Goal: Task Accomplishment & Management: Complete application form

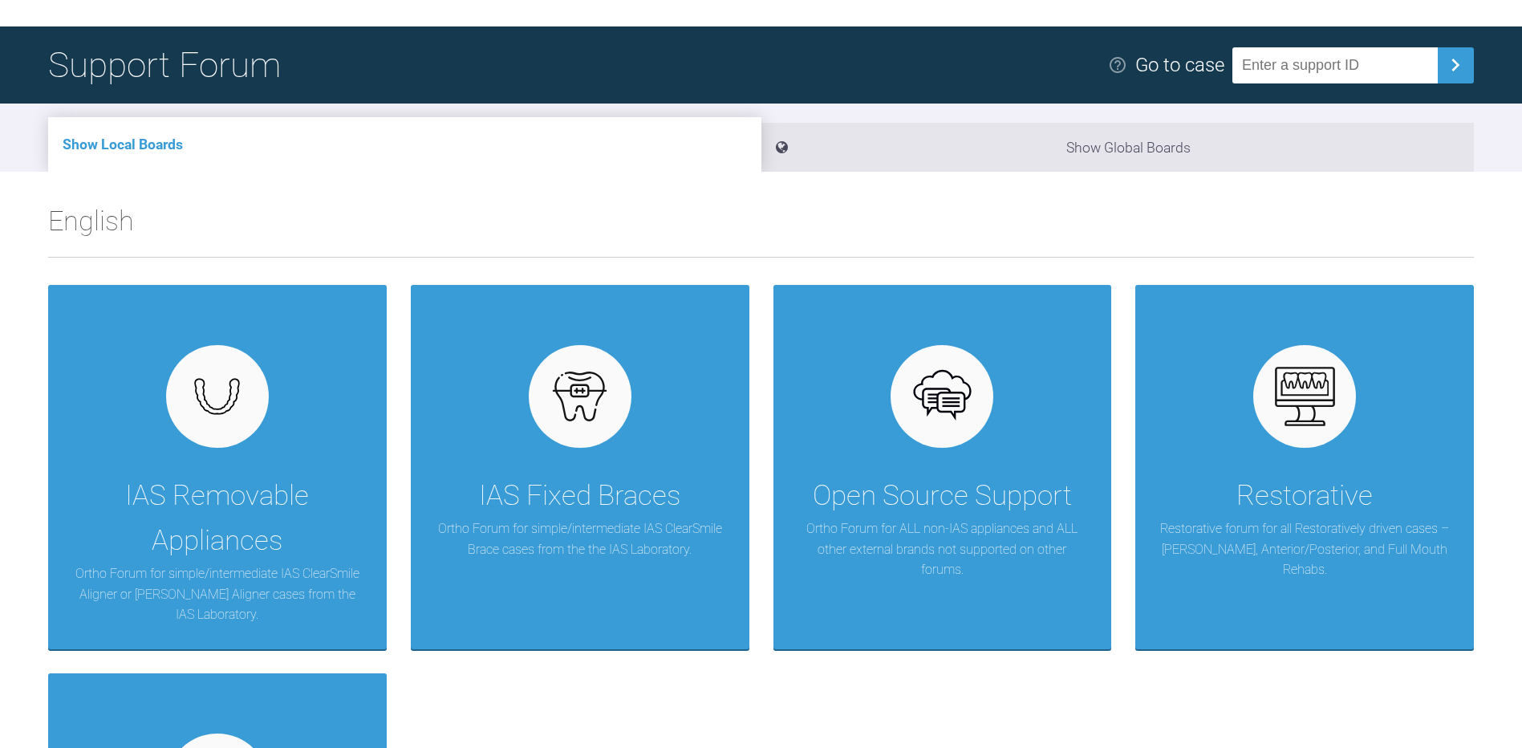
scroll to position [80, 0]
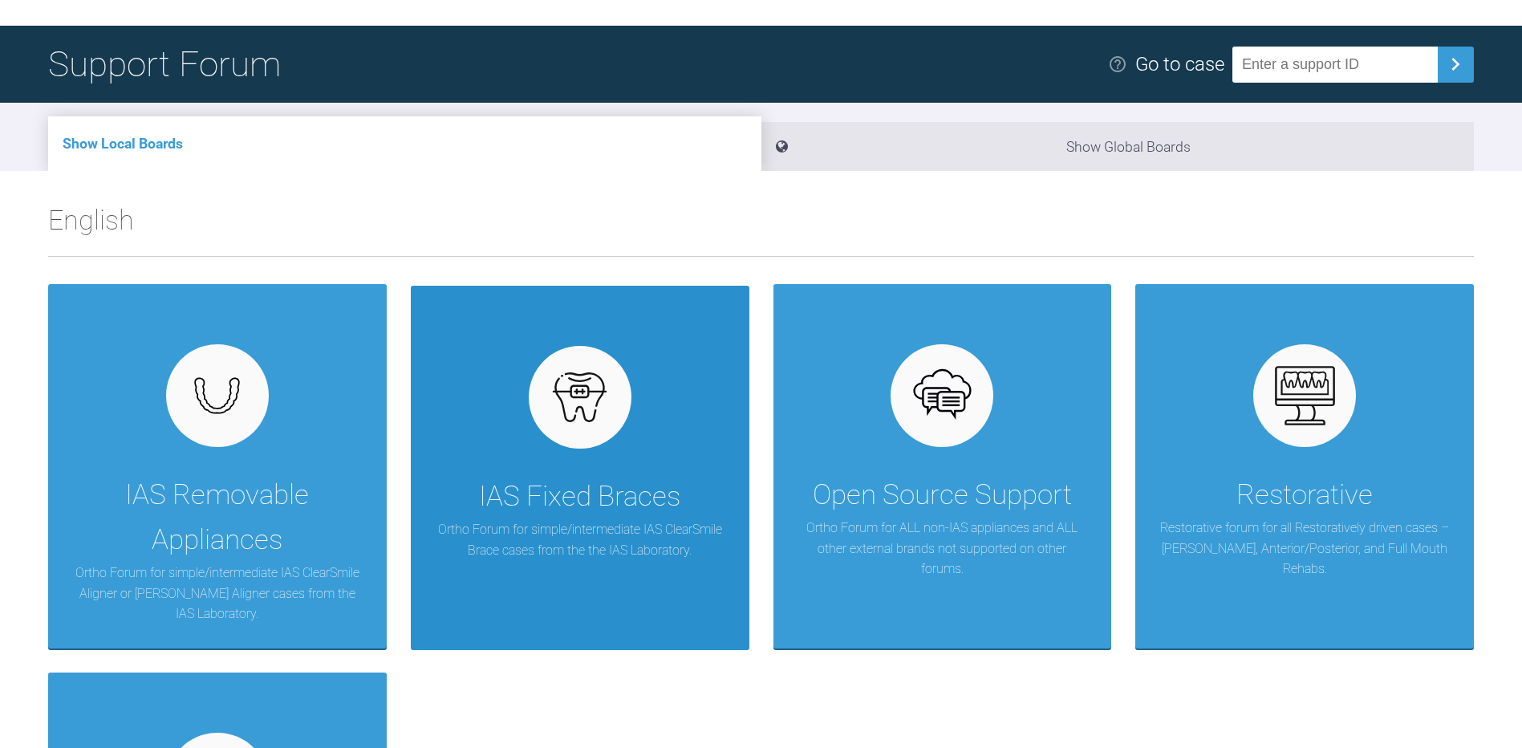
click at [570, 517] on div "IAS Fixed Braces" at bounding box center [579, 496] width 201 height 45
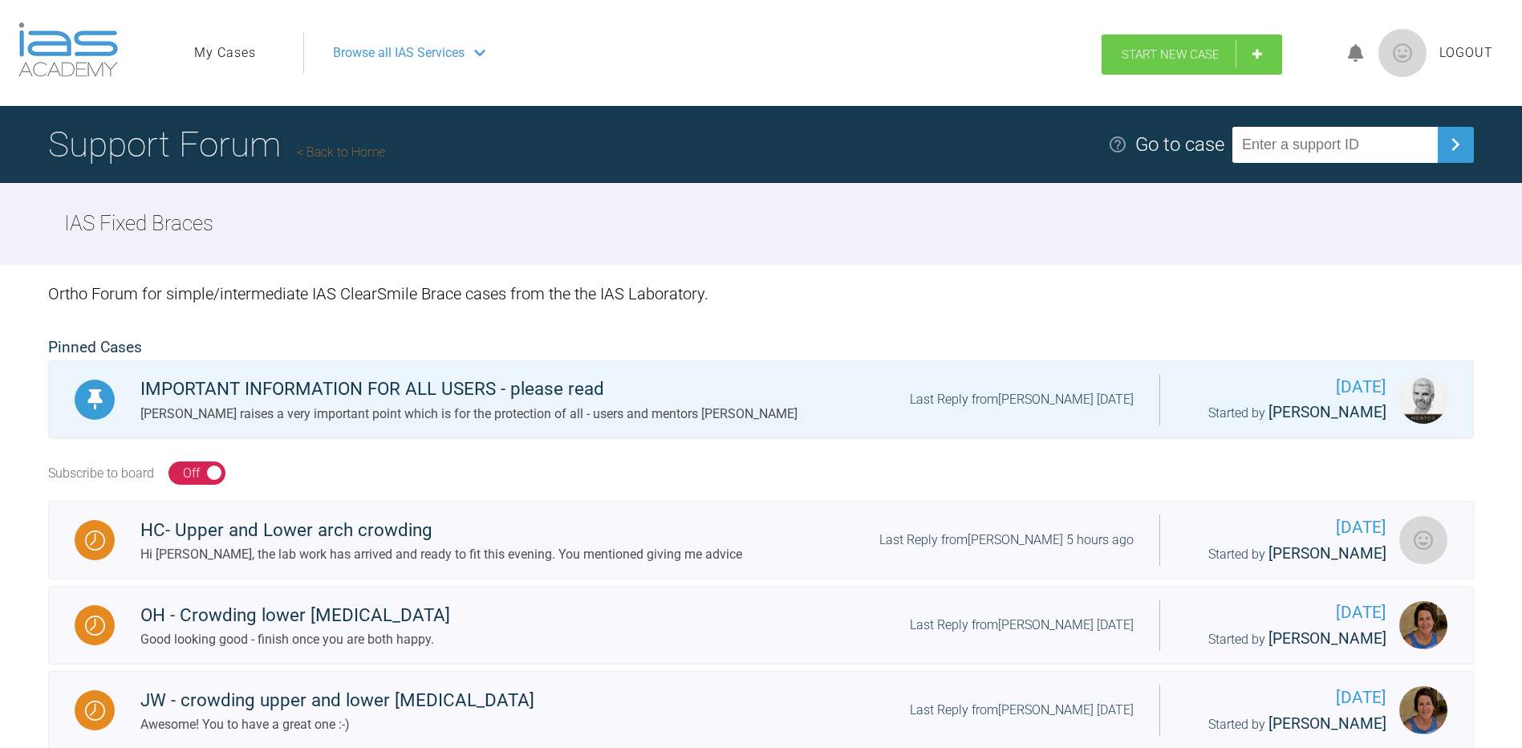
click at [1166, 50] on span "Start New Case" at bounding box center [1170, 54] width 98 height 14
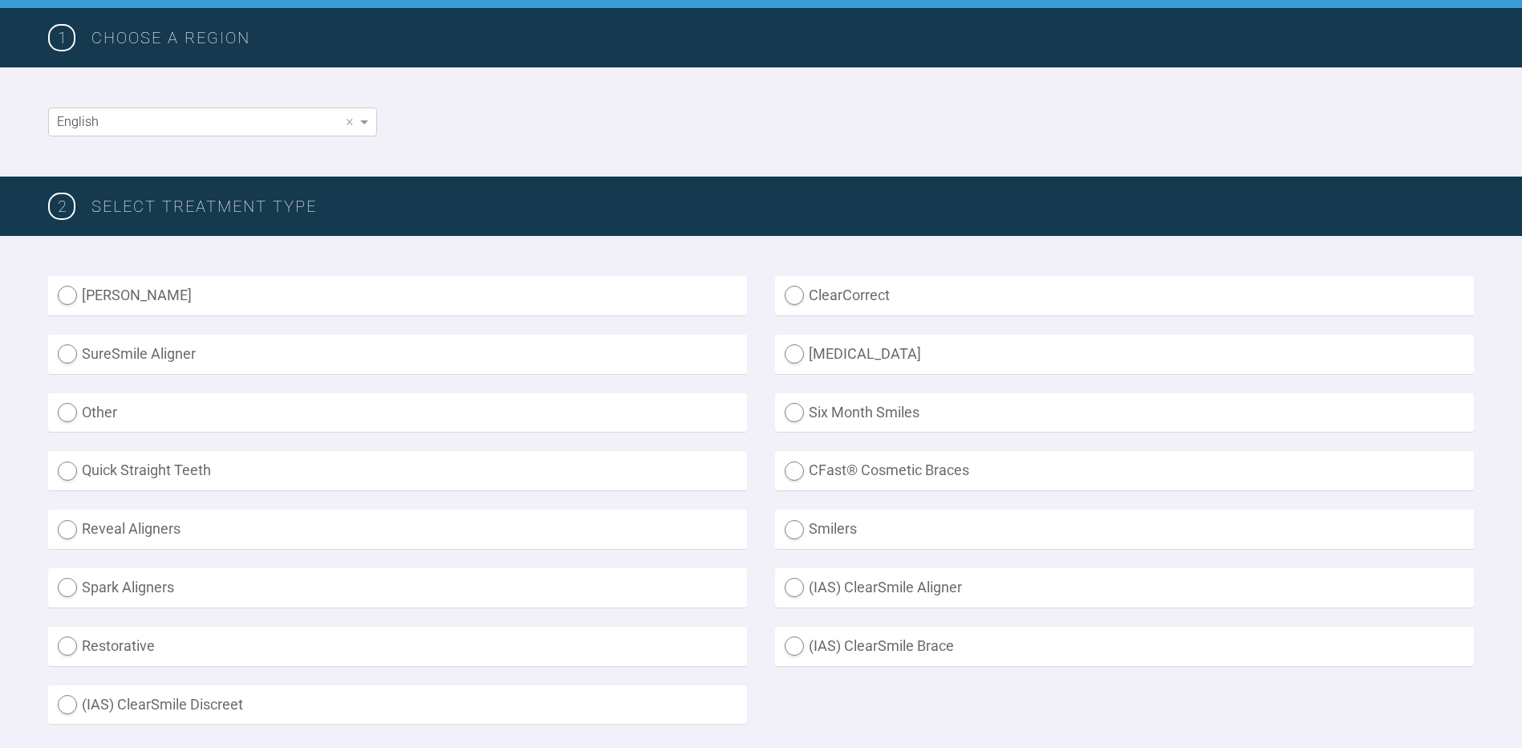
scroll to position [321, 0]
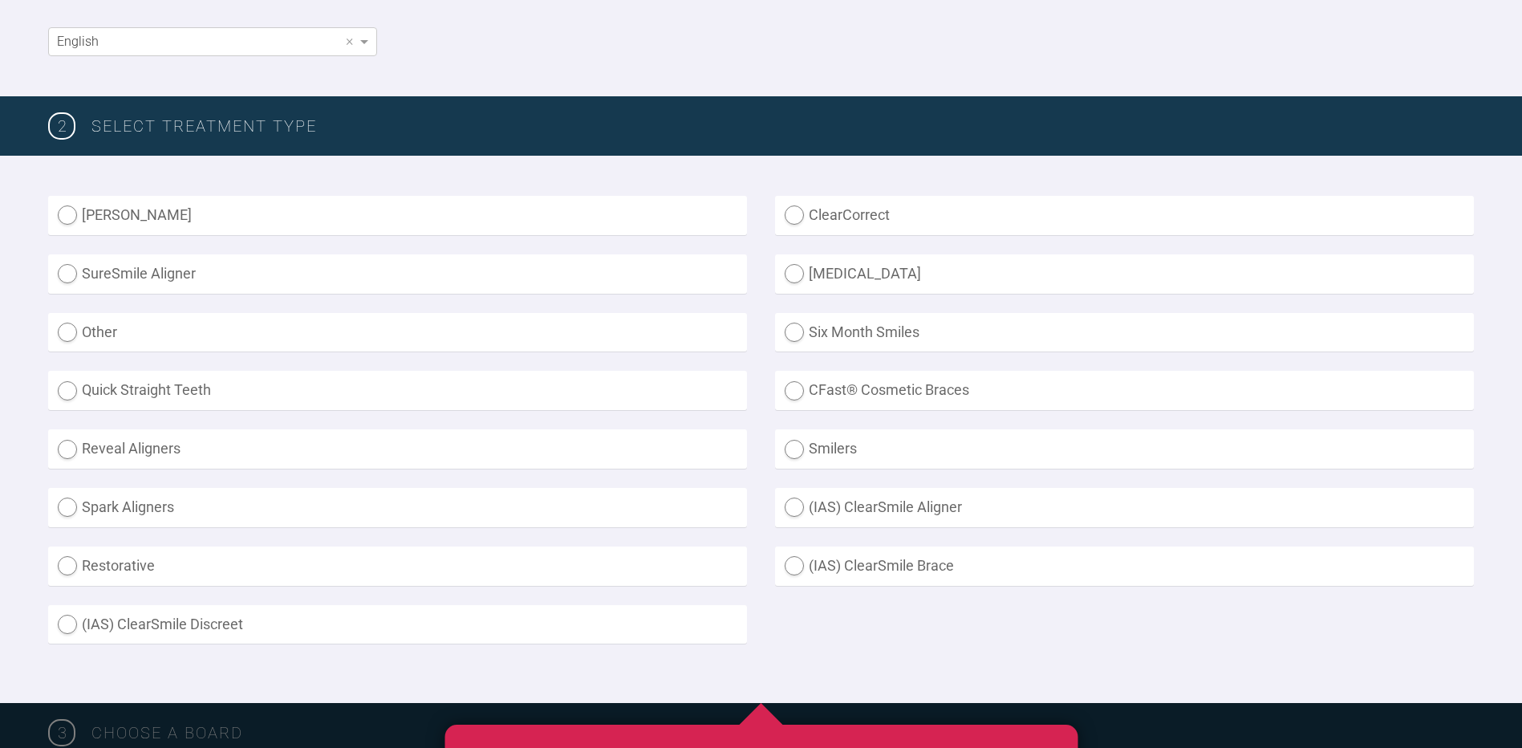
click at [848, 560] on label "(IAS) ClearSmile Brace" at bounding box center [1124, 565] width 699 height 39
radio Brace "true"
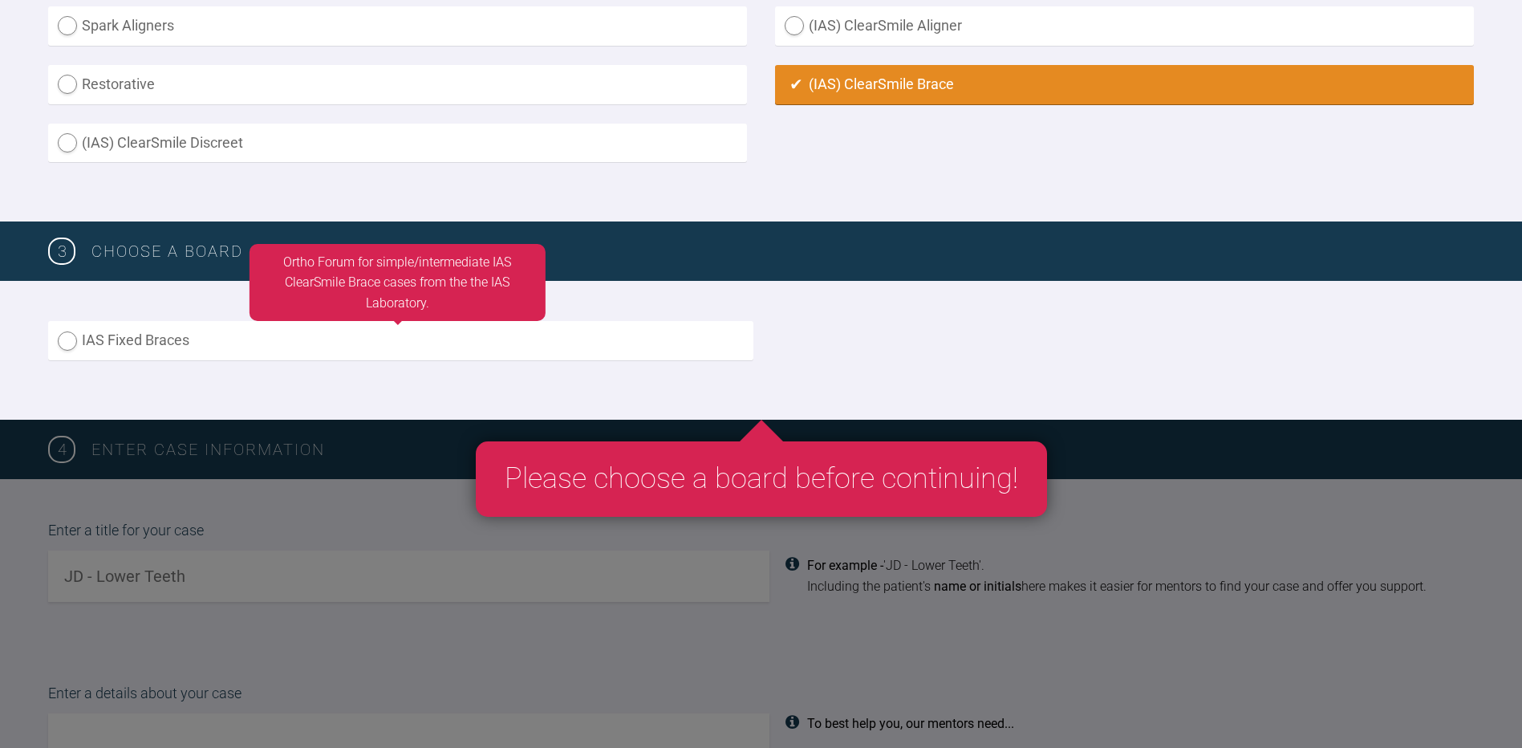
click at [143, 341] on label "IAS Fixed Braces" at bounding box center [400, 340] width 705 height 39
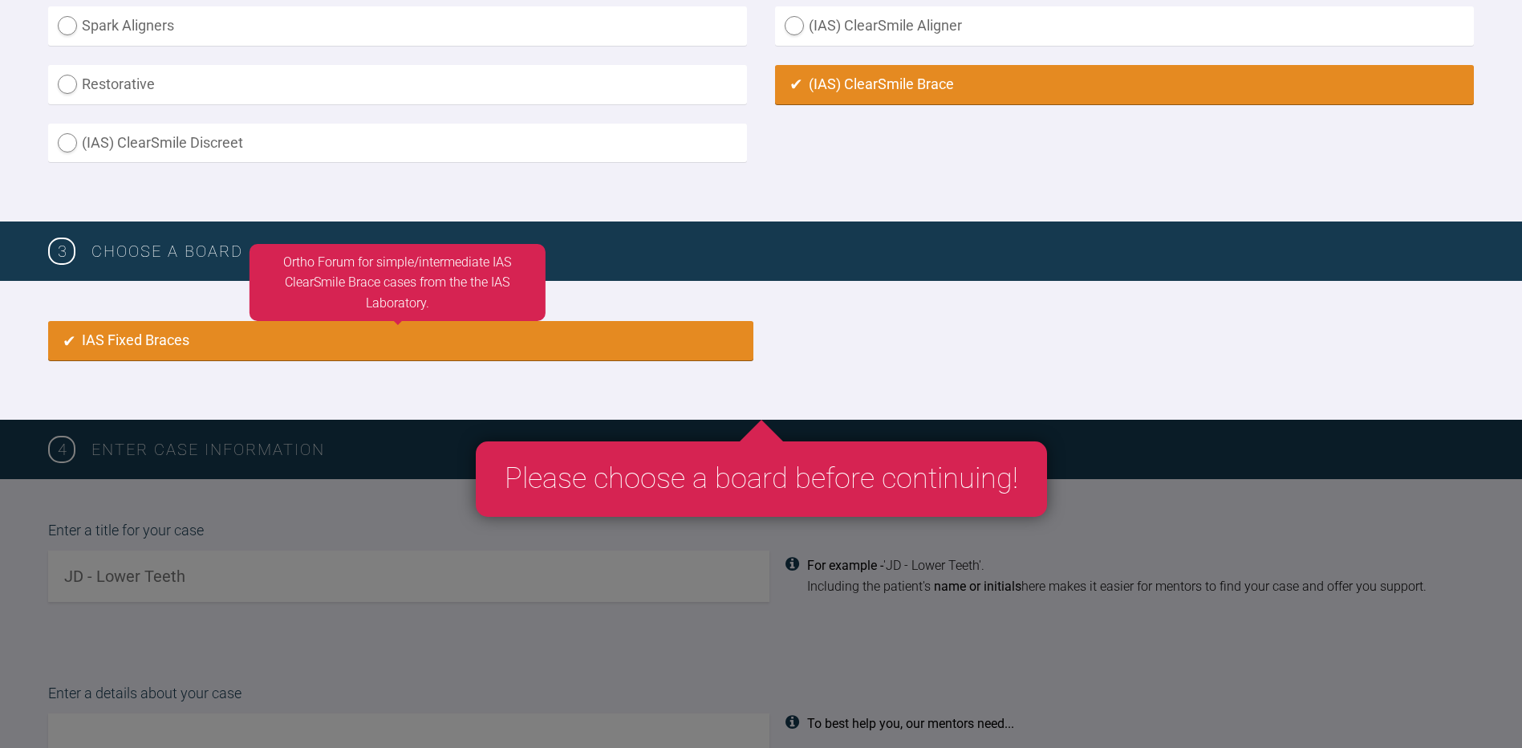
radio input "true"
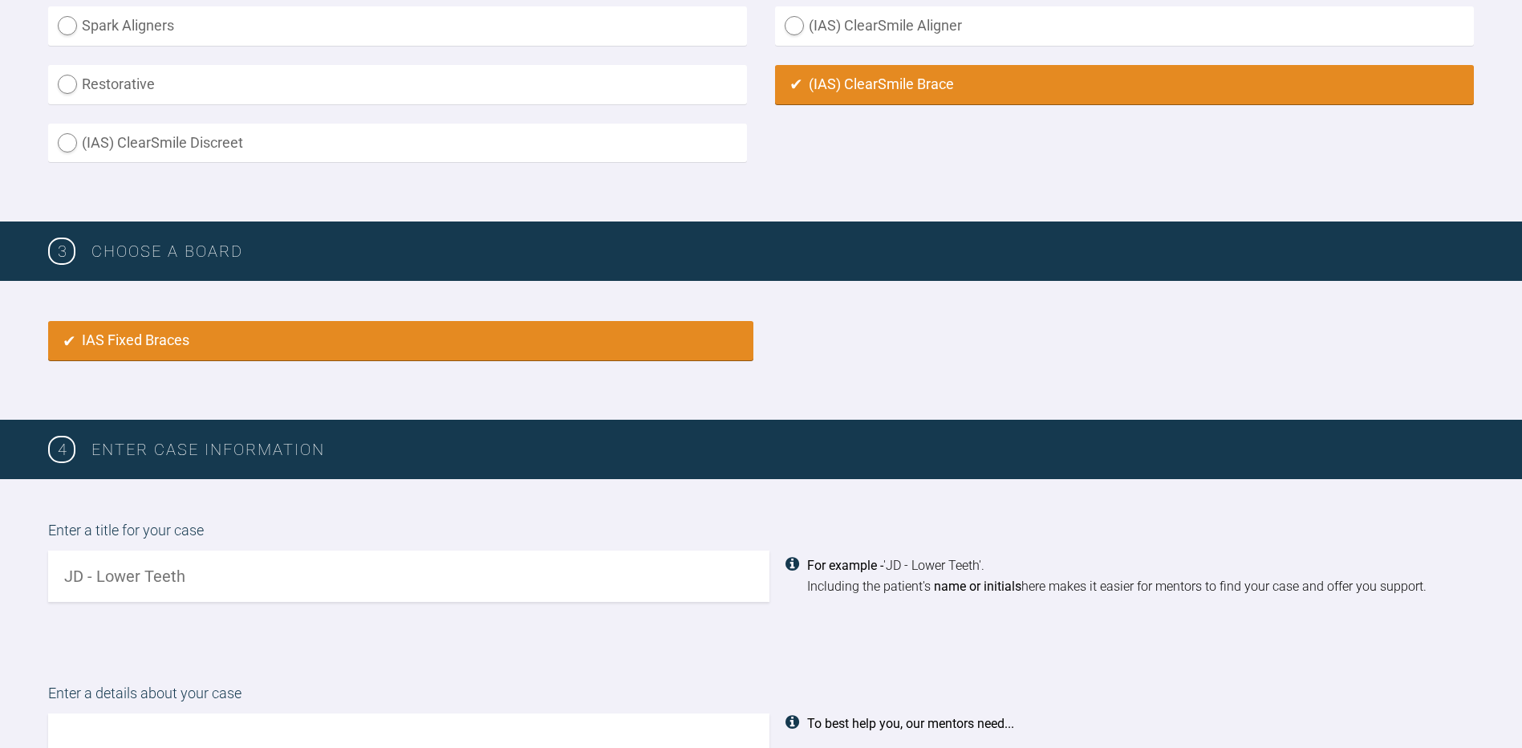
scroll to position [1125, 0]
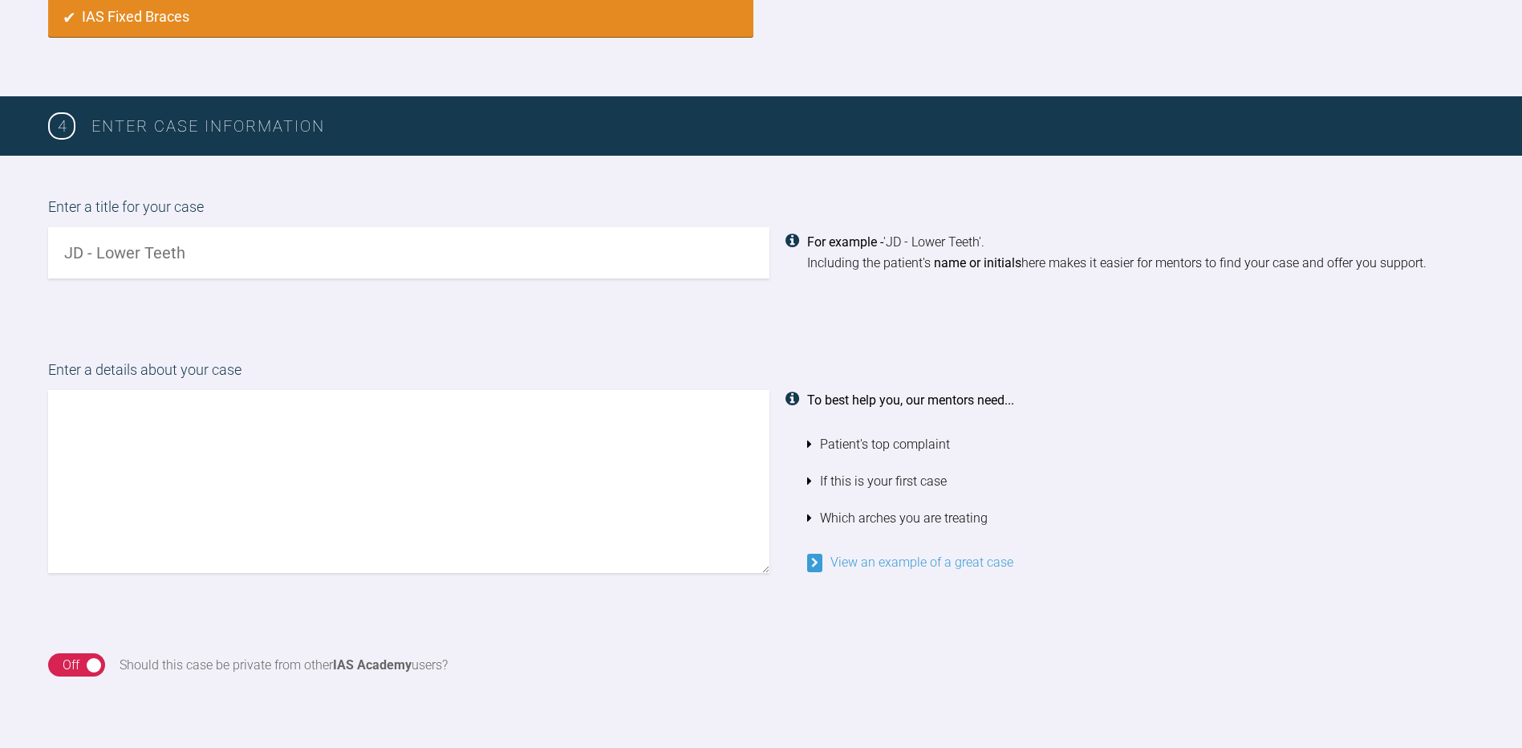
click at [124, 250] on input "text" at bounding box center [408, 252] width 721 height 51
type input "JK - upper aligners & lower fixed"
click at [97, 339] on div "Enter a details about your case To best help you, our mentors need... Patient's…" at bounding box center [761, 465] width 1522 height 294
click at [72, 395] on textarea at bounding box center [408, 481] width 721 height 183
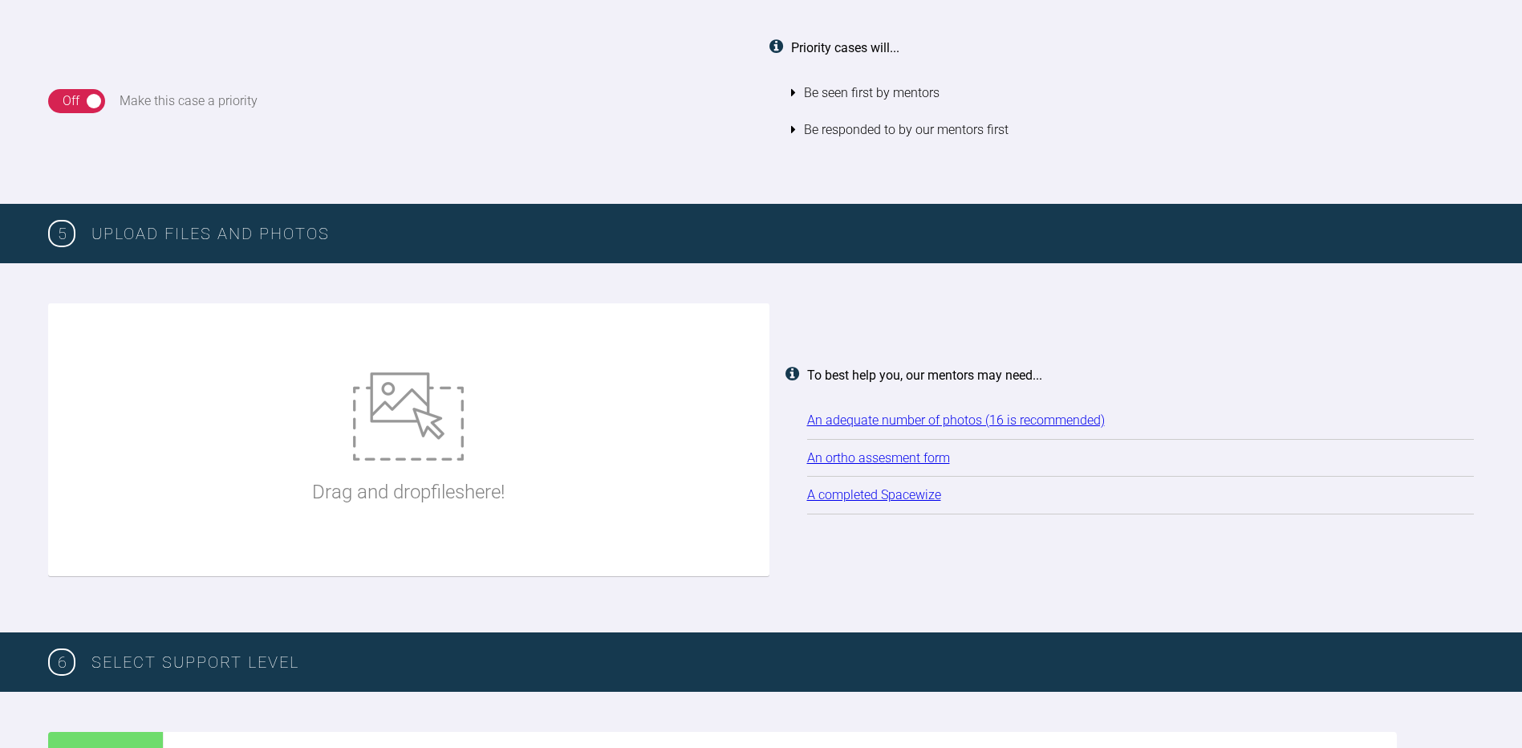
scroll to position [1847, 0]
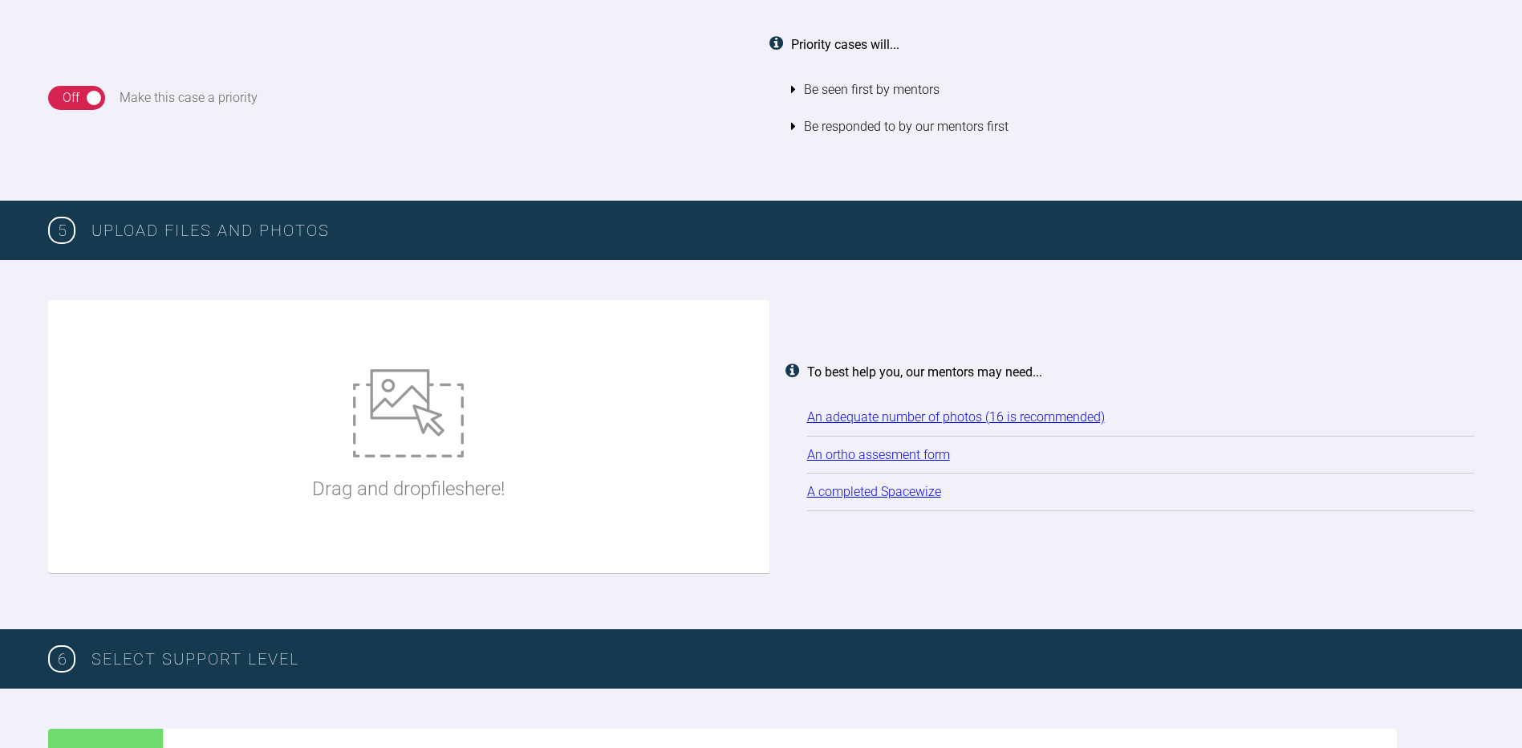
type textarea "Hi. This patient would like to correct her upper and lower [MEDICAL_DATA] crowd…"
click at [387, 444] on img at bounding box center [408, 413] width 111 height 88
type input "C:\fakepath\IMG_6022.JPG"
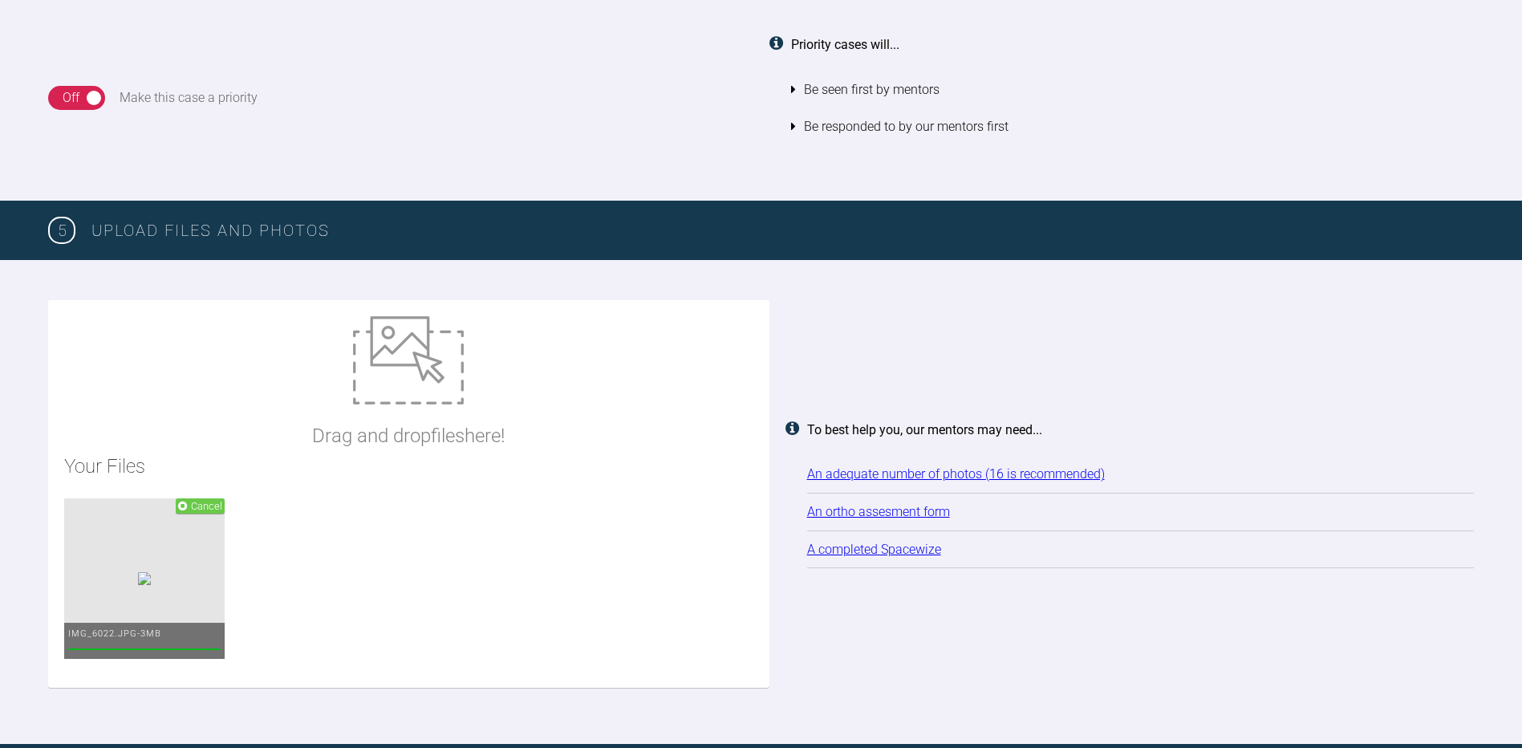
click at [414, 380] on img at bounding box center [408, 360] width 111 height 88
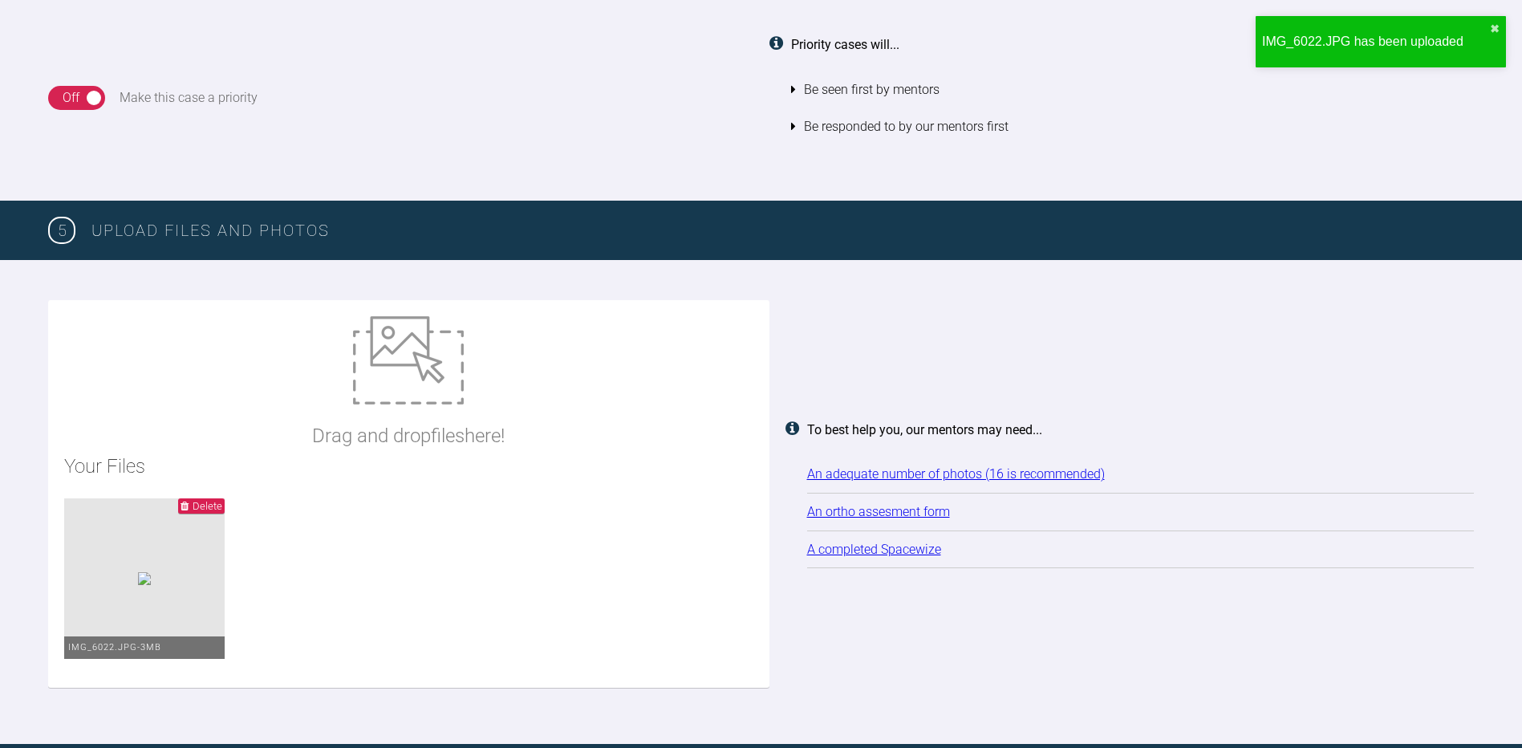
type input "C:\fakepath\IMG_6024.JPG"
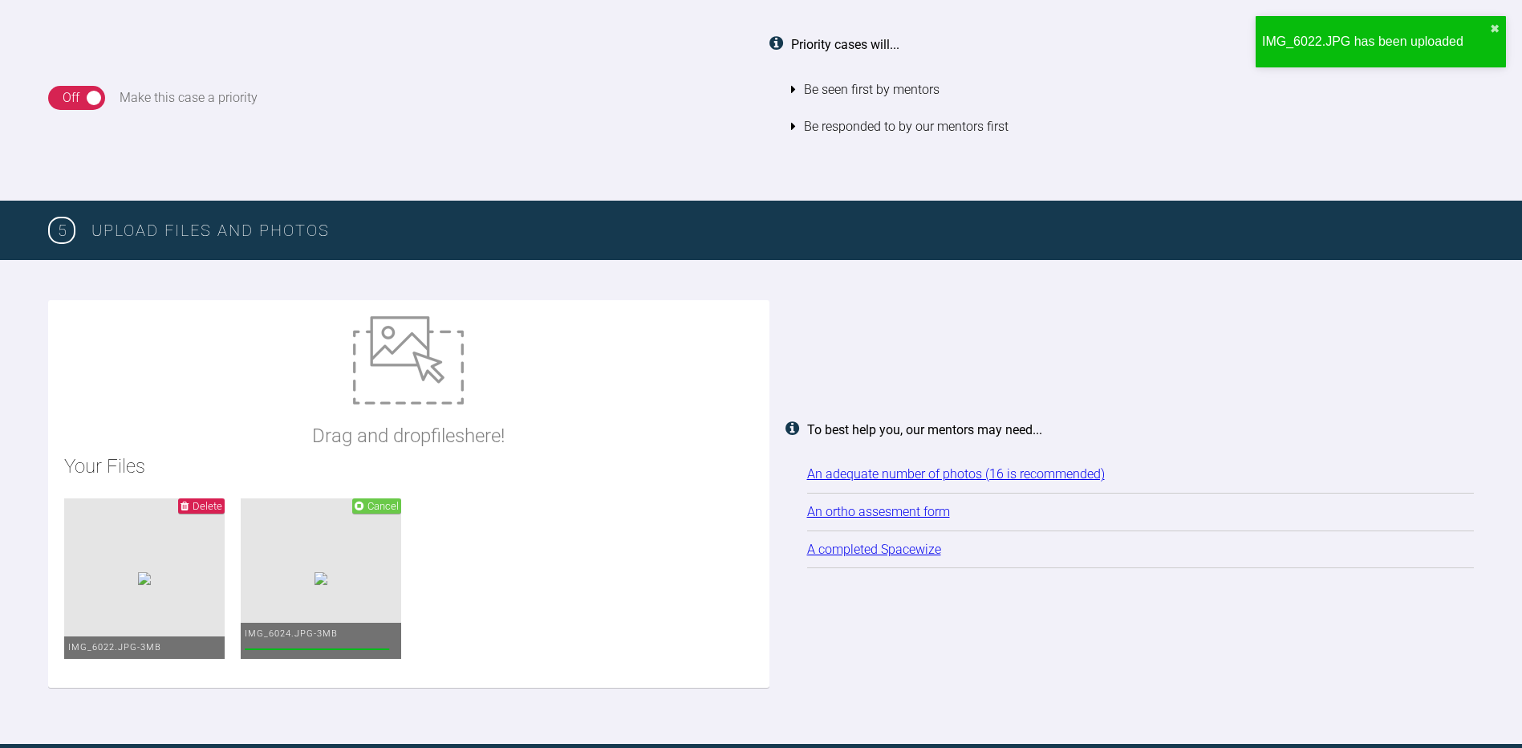
click at [402, 366] on img at bounding box center [408, 360] width 111 height 88
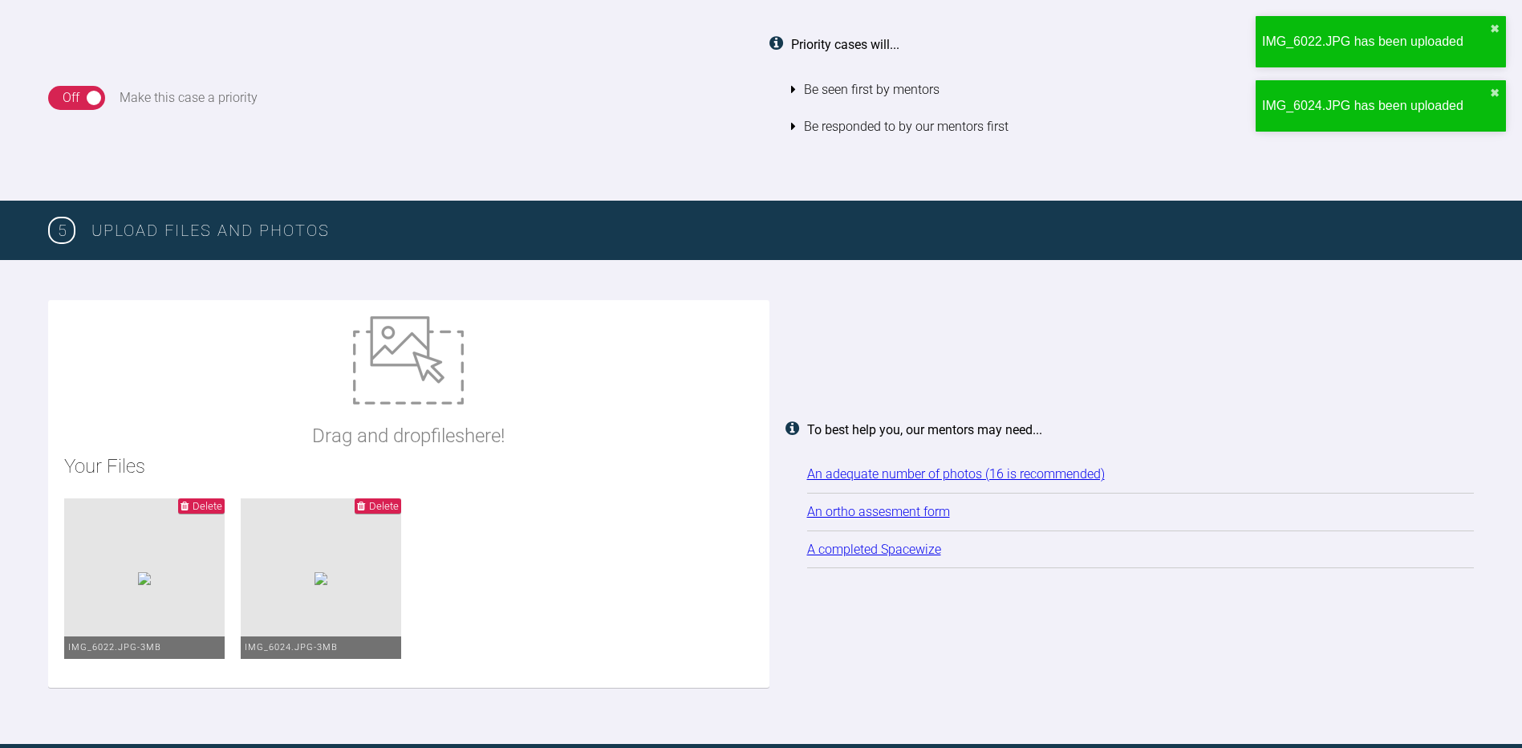
type input "C:\fakepath\IMG_6025.JPG"
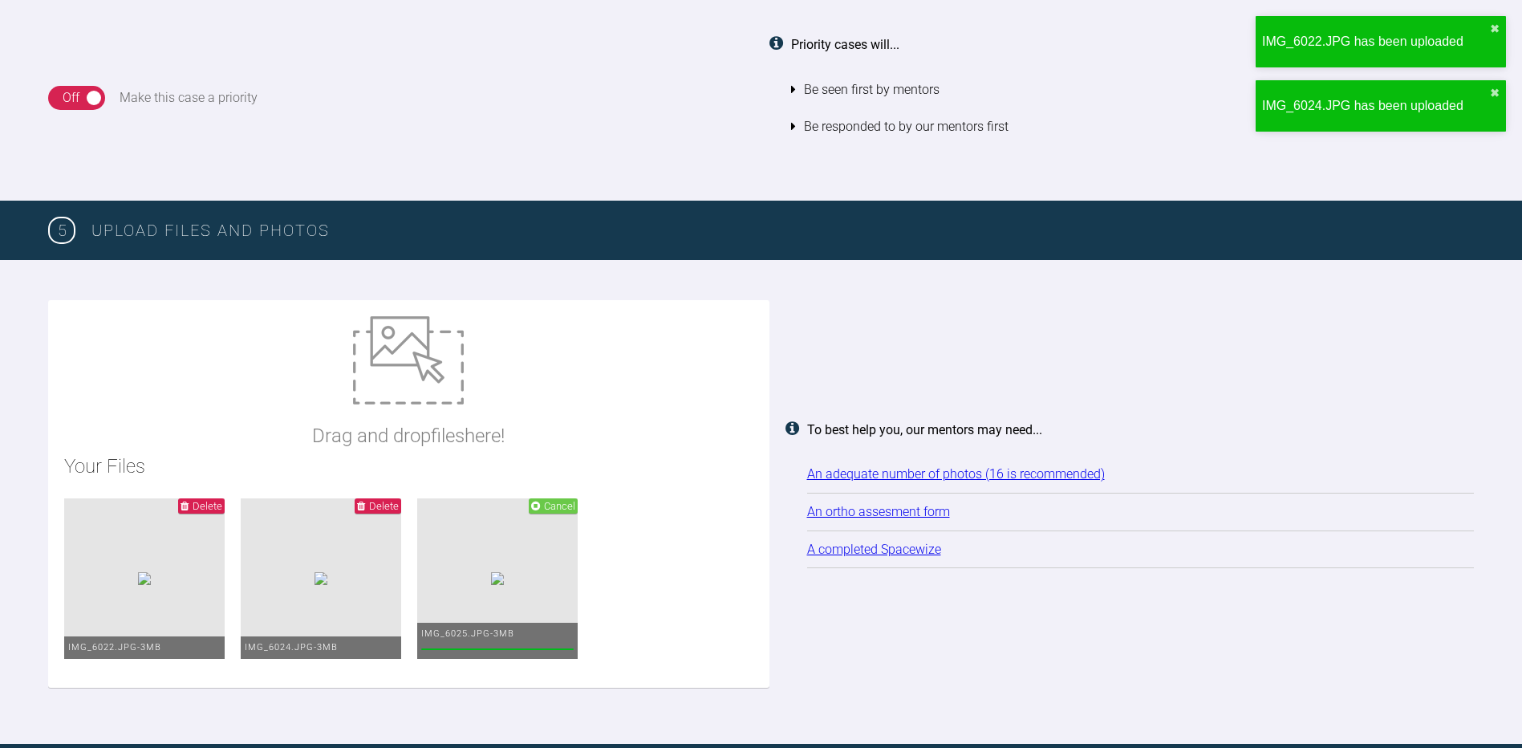
click at [388, 366] on img at bounding box center [408, 360] width 111 height 88
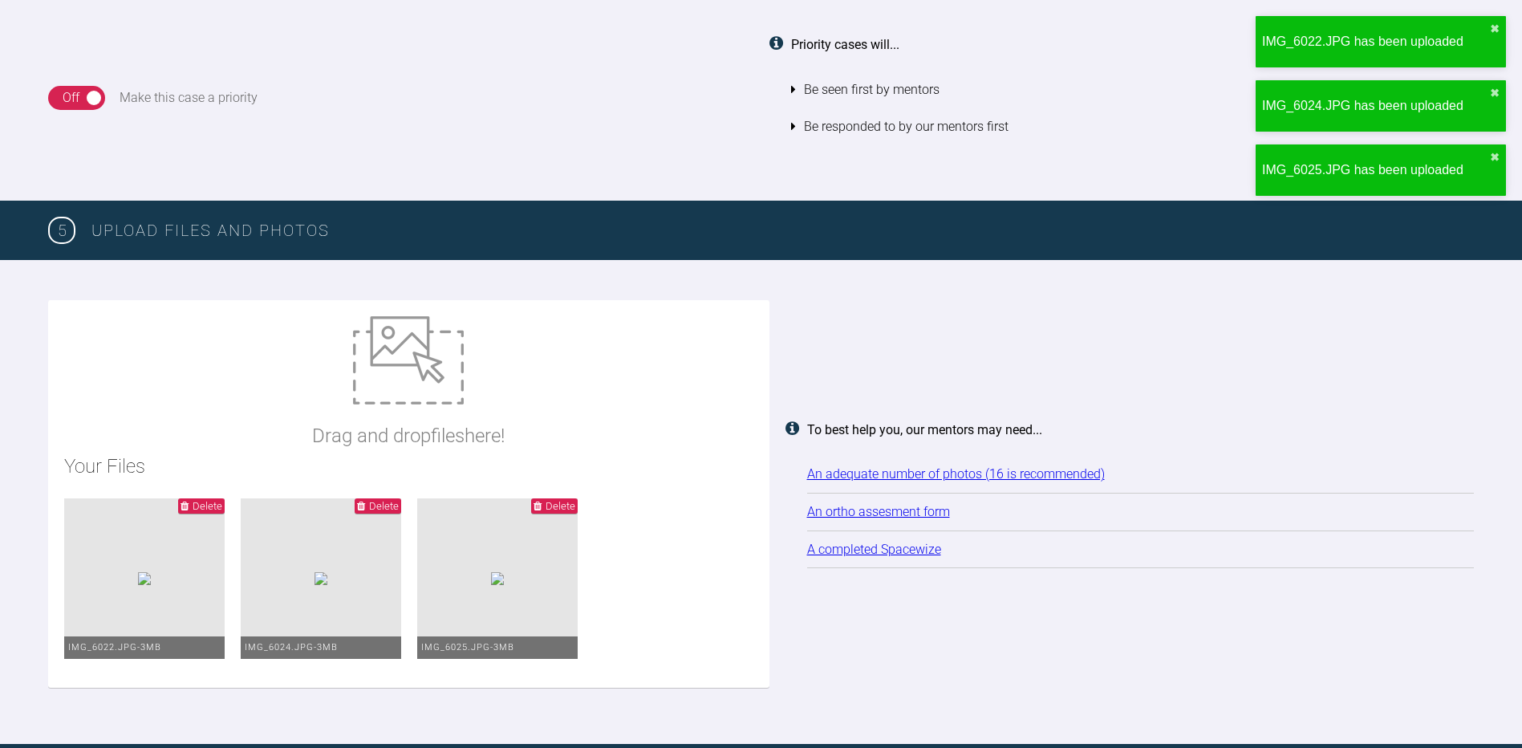
type input "C:\fakepath\IMG_6027.JPG"
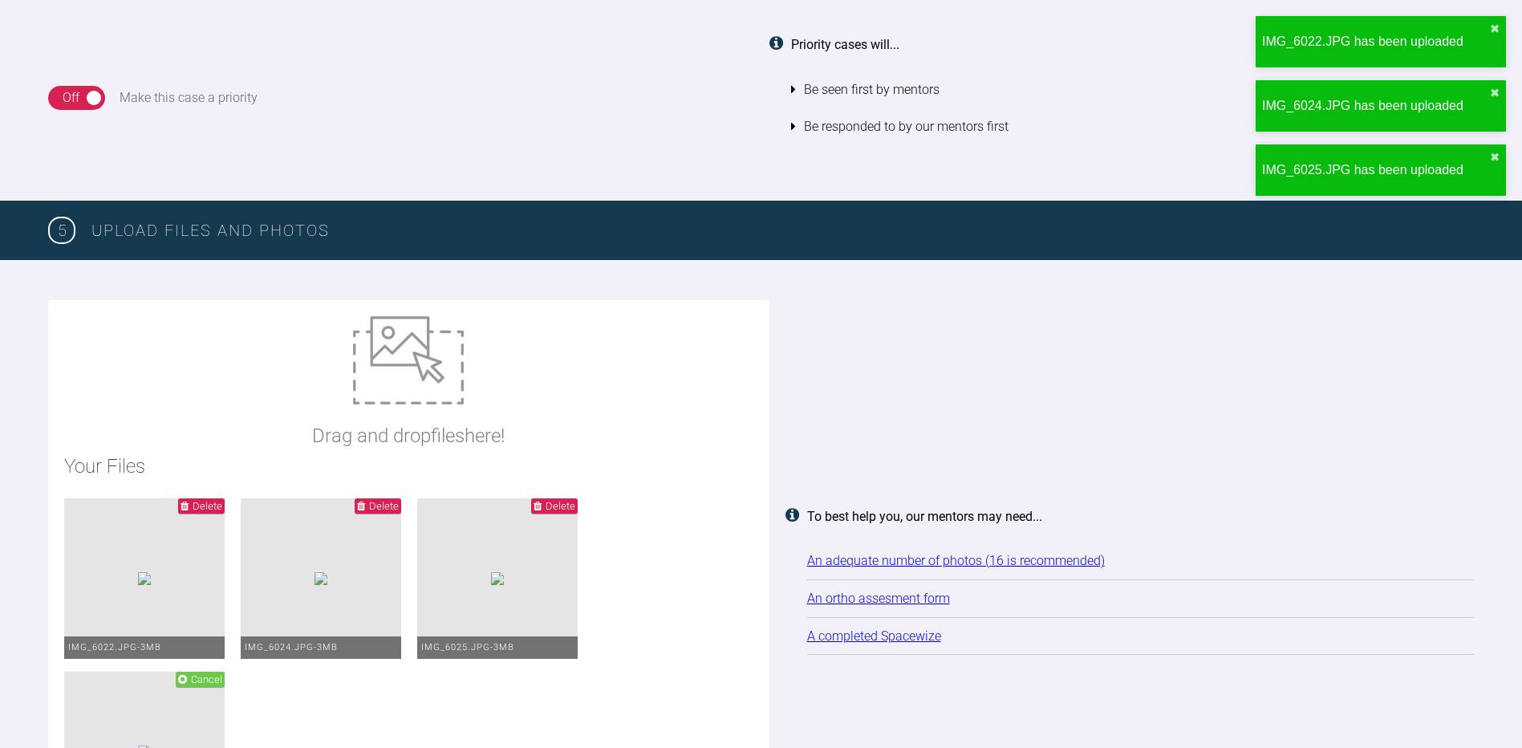
click at [363, 382] on img at bounding box center [408, 360] width 111 height 88
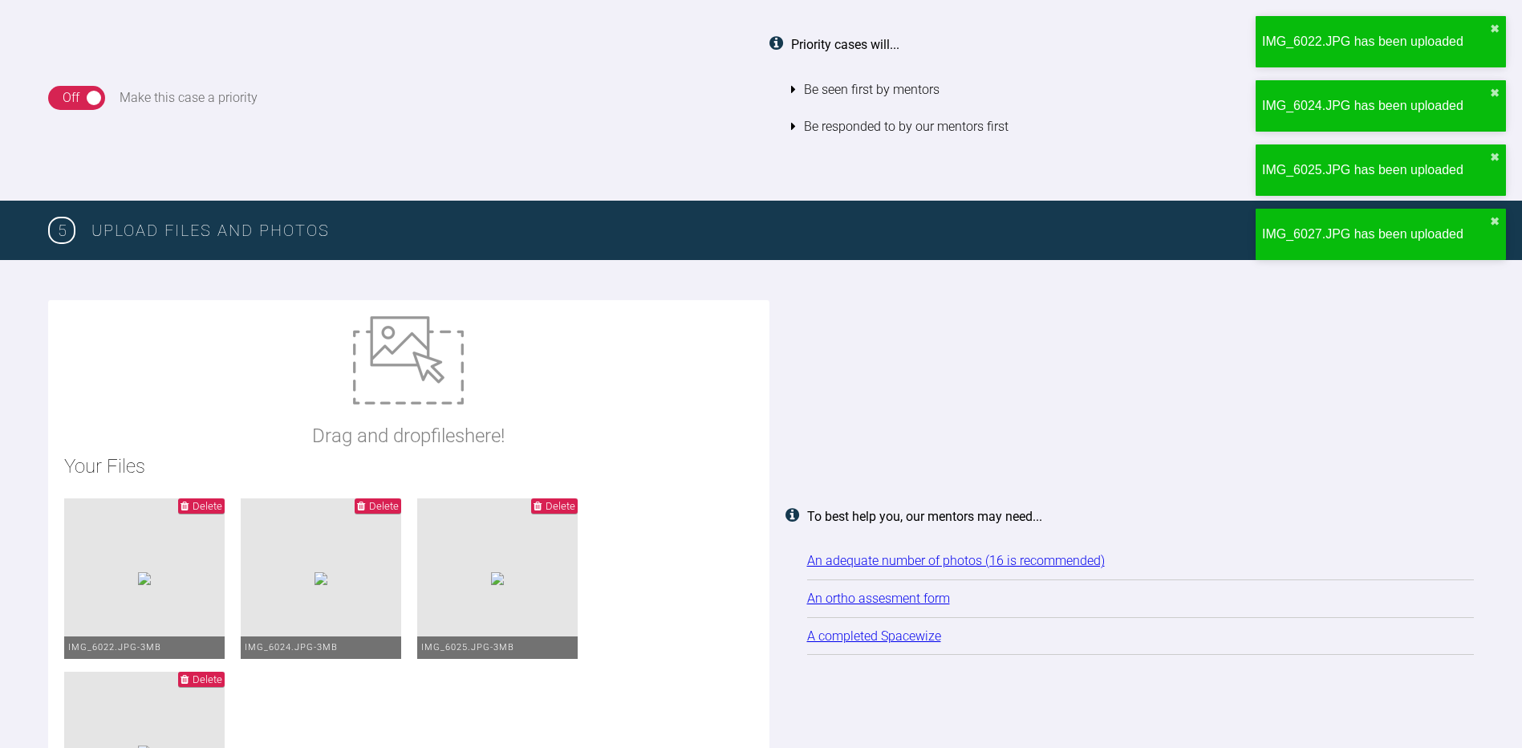
type input "C:\fakepath\IMG_6018.JPG"
click at [391, 368] on img at bounding box center [408, 360] width 111 height 88
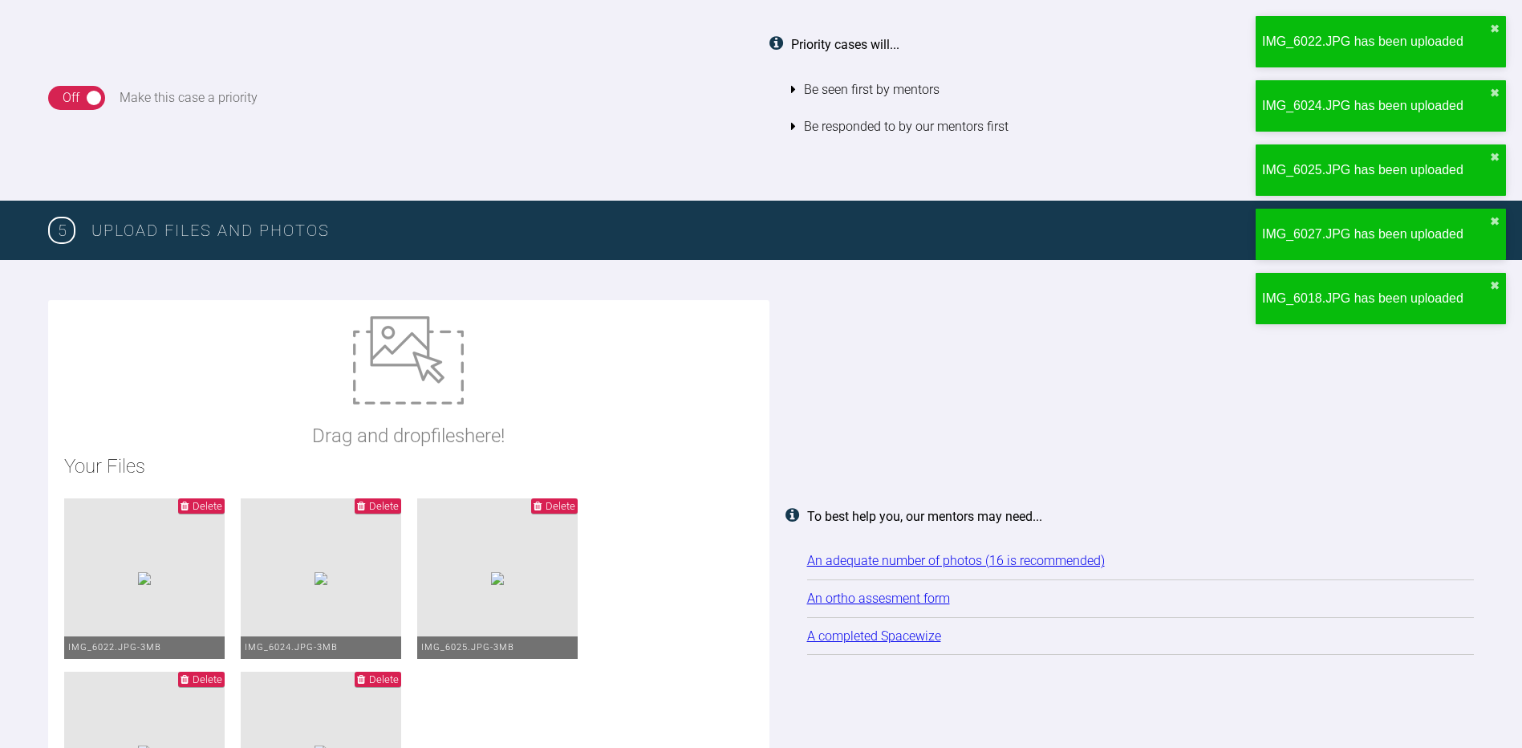
type input "C:\fakepath\IMG_6019.JPG"
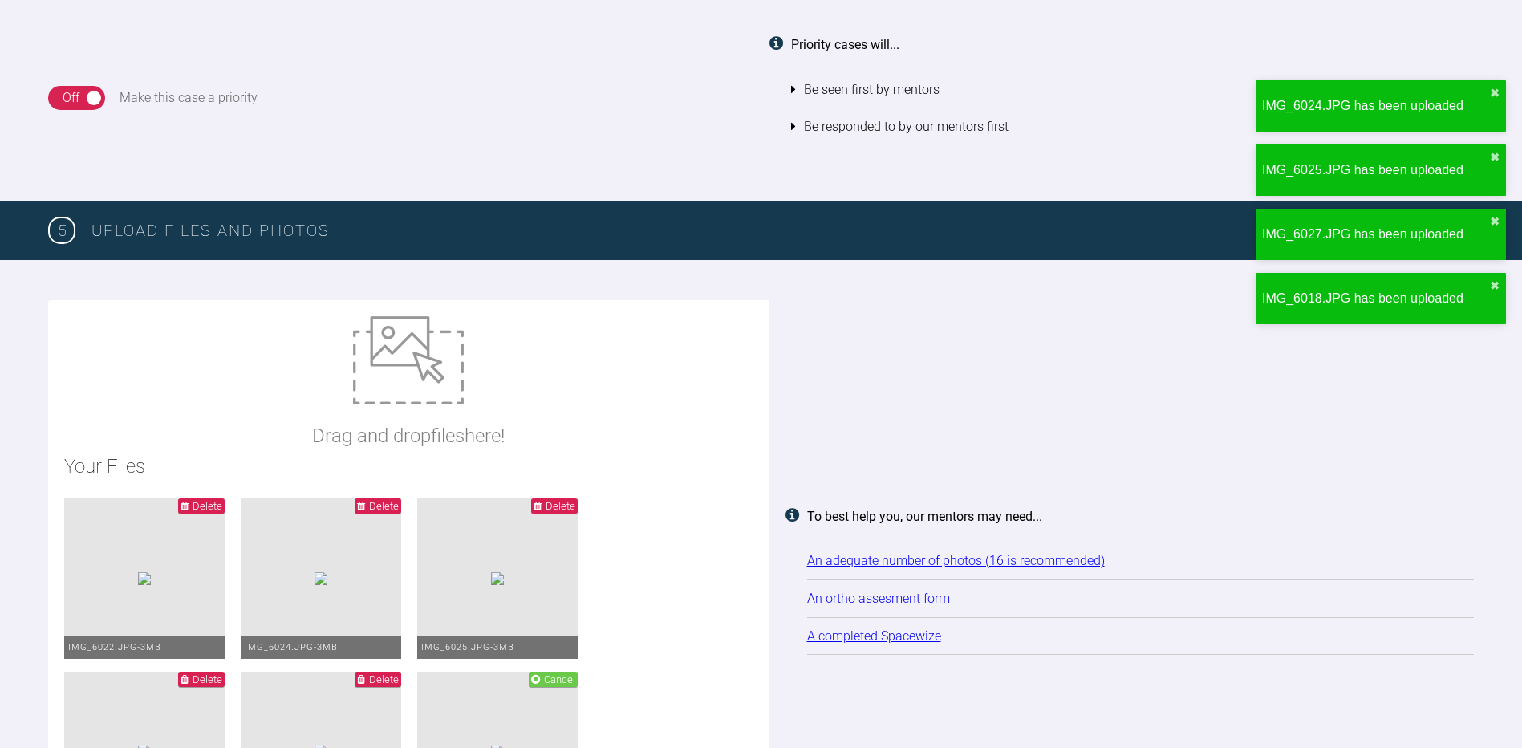
click at [393, 385] on img at bounding box center [408, 360] width 111 height 88
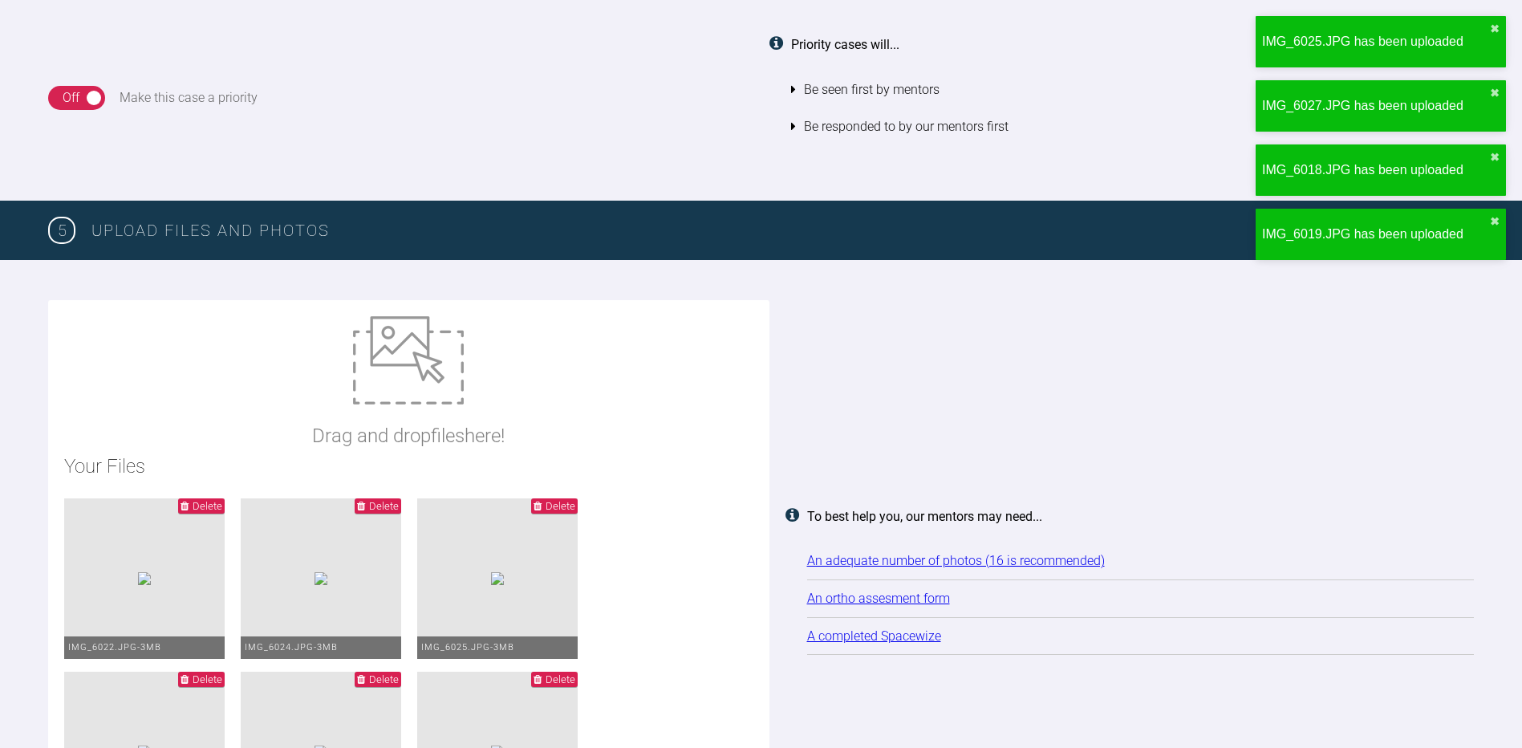
type input "C:\fakepath\IMG_6020.JPG"
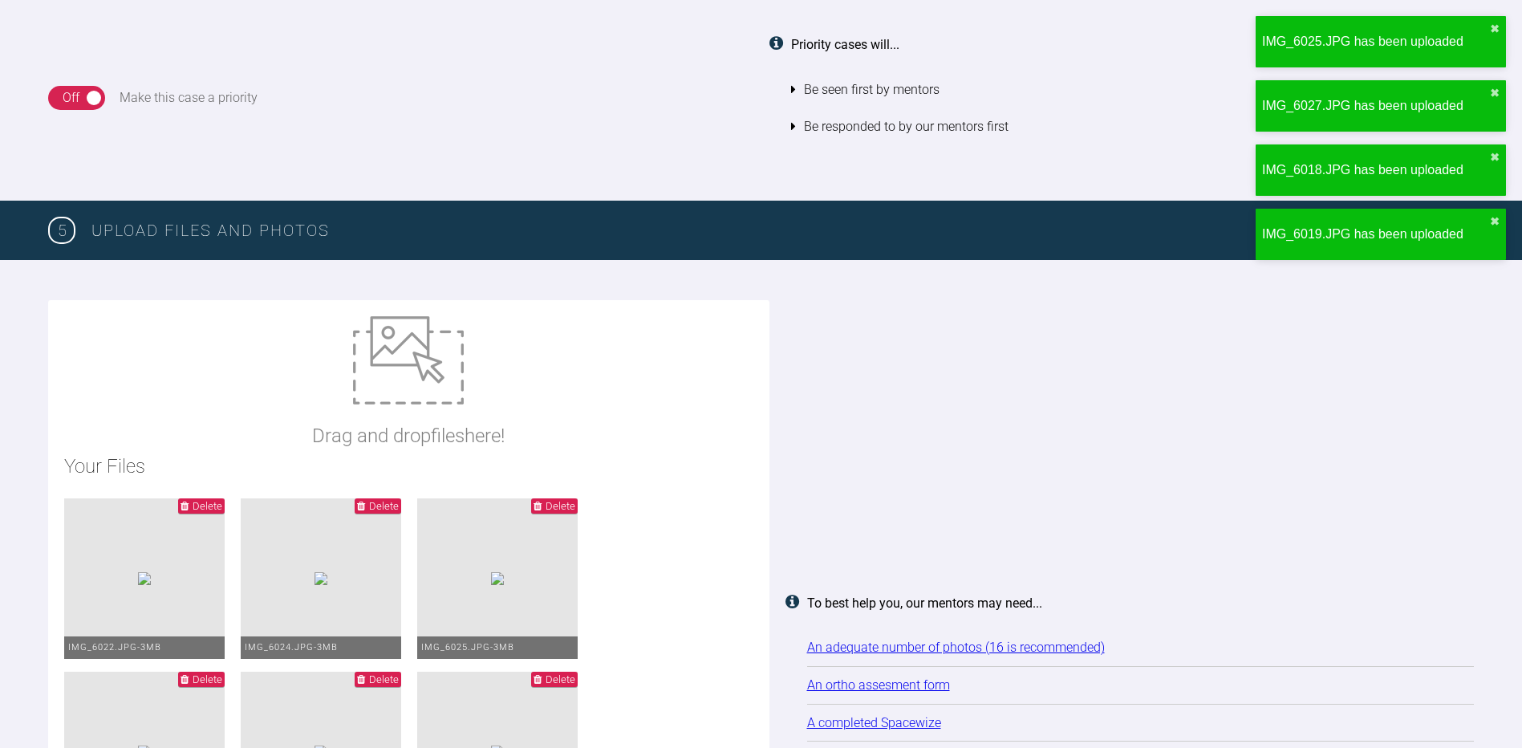
click at [405, 388] on img at bounding box center [408, 360] width 111 height 88
type input "C:\fakepath\IMG_6021.JPG"
click at [409, 360] on img at bounding box center [408, 360] width 111 height 88
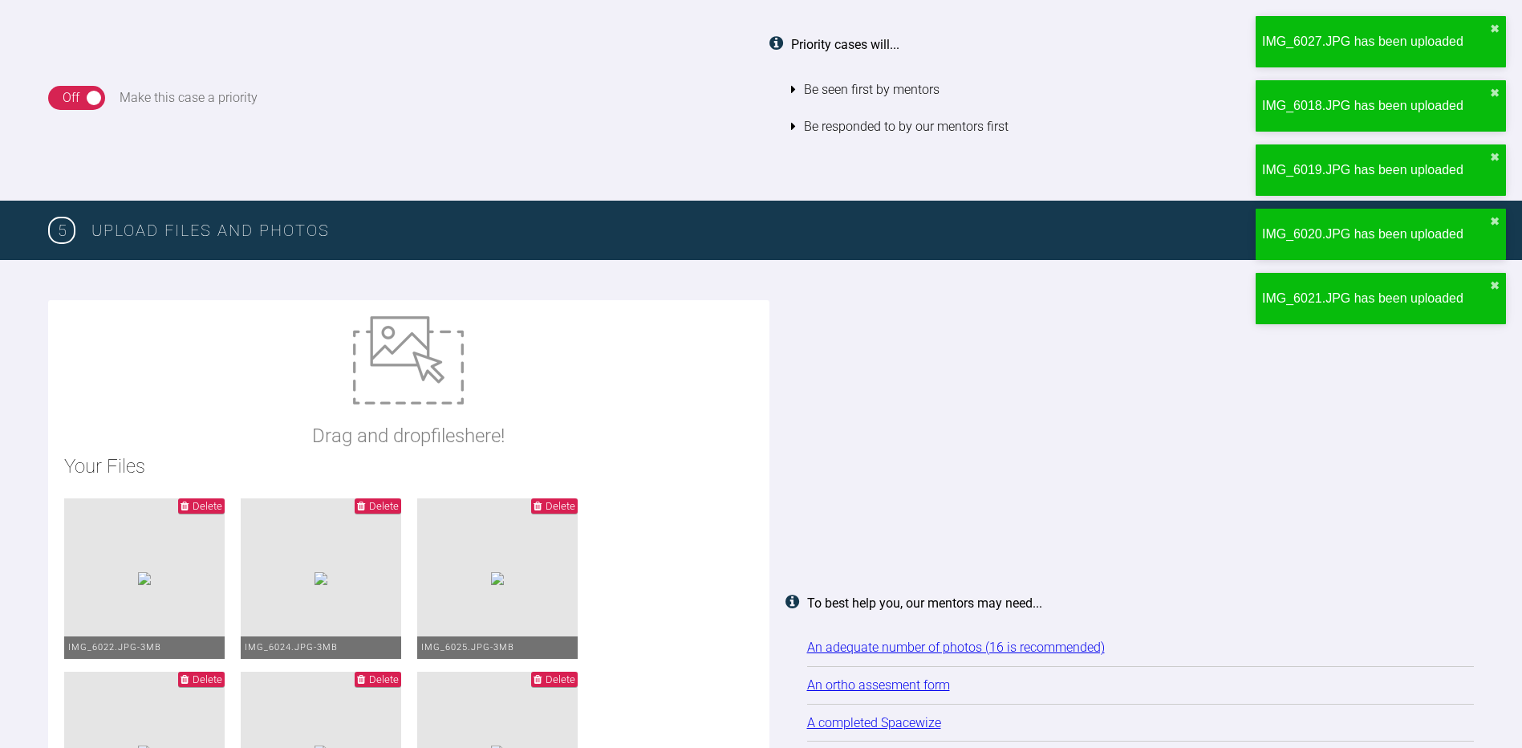
type input "C:\fakepath\IMG_6028.JPG"
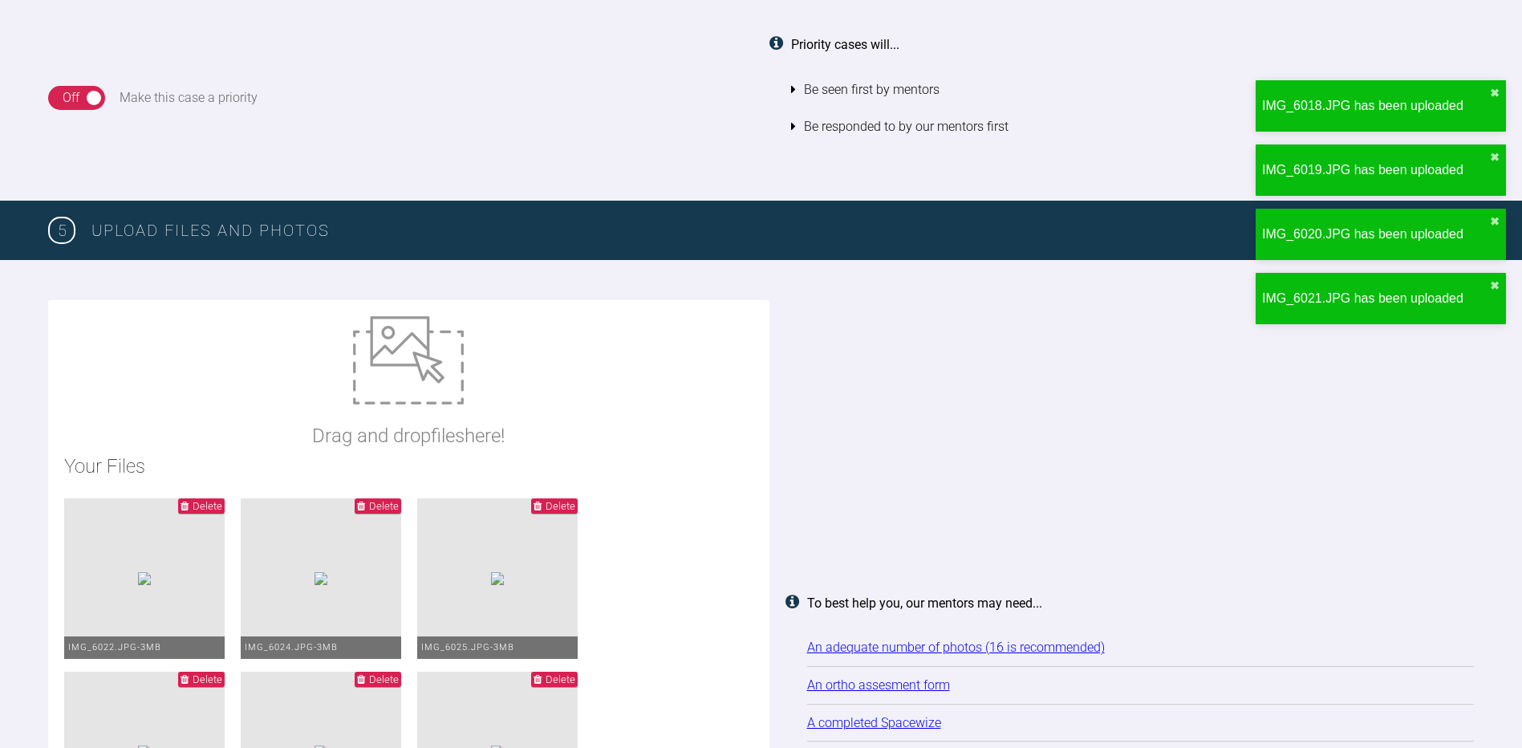
click at [397, 404] on img at bounding box center [408, 360] width 111 height 88
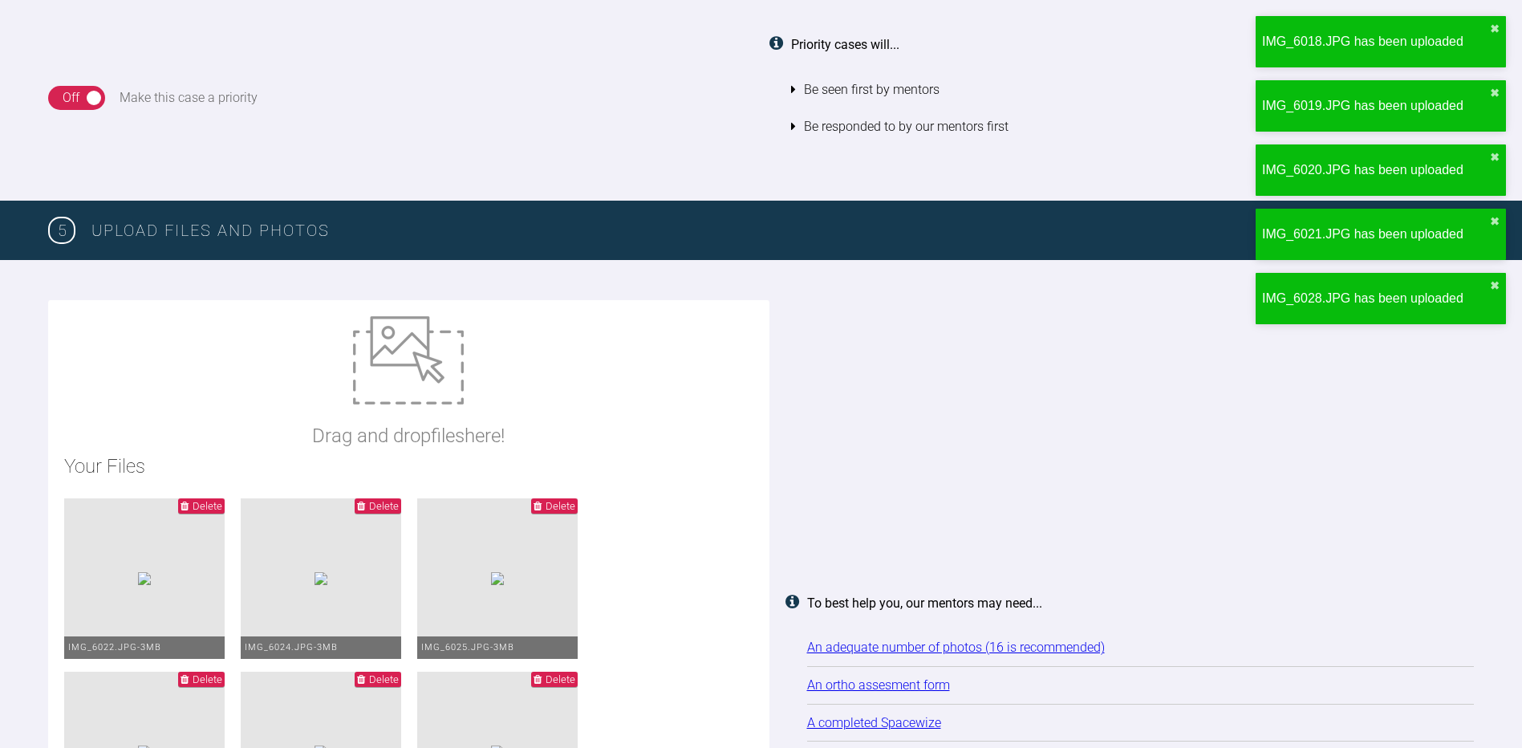
type input "C:\fakepath\IMG_6029.JPG"
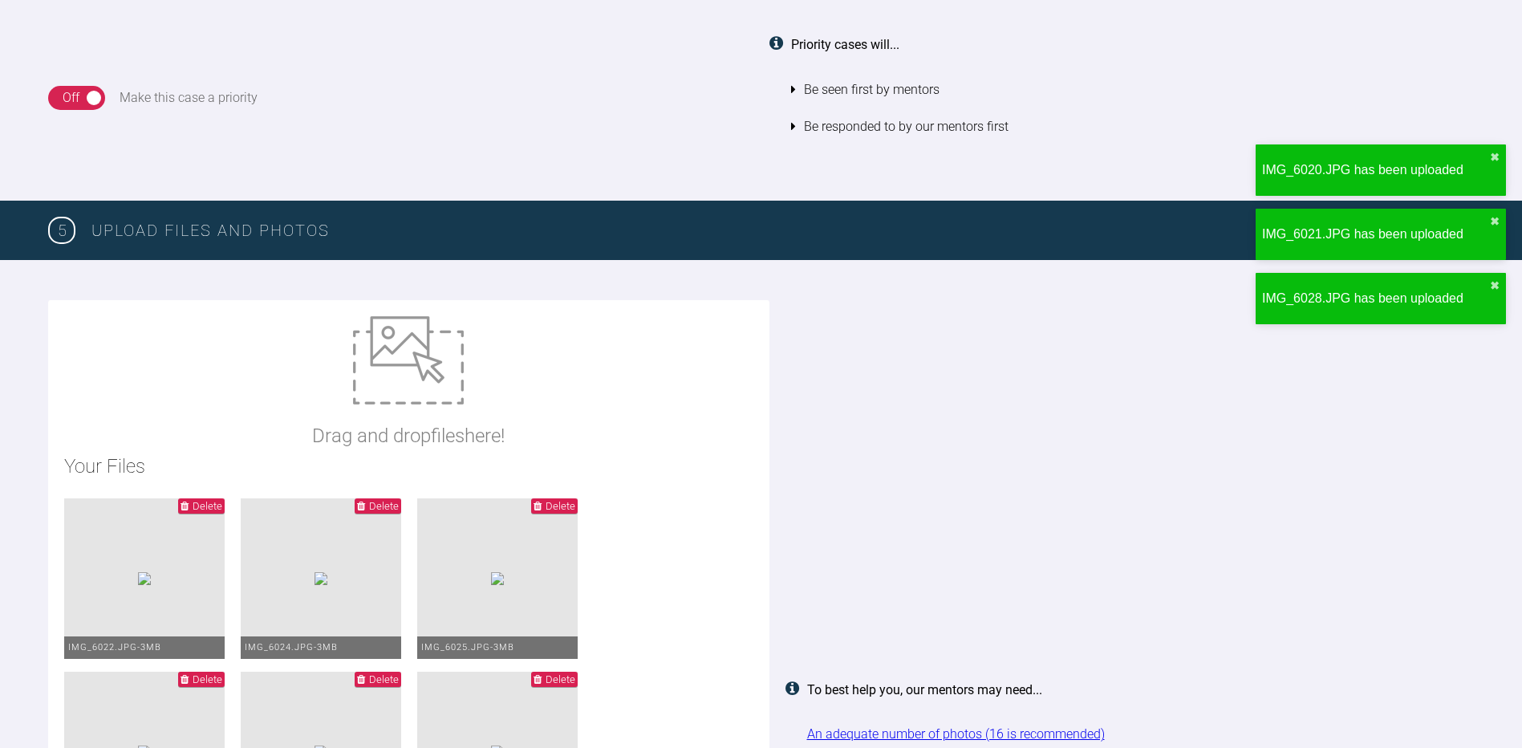
click at [439, 384] on img at bounding box center [408, 360] width 111 height 88
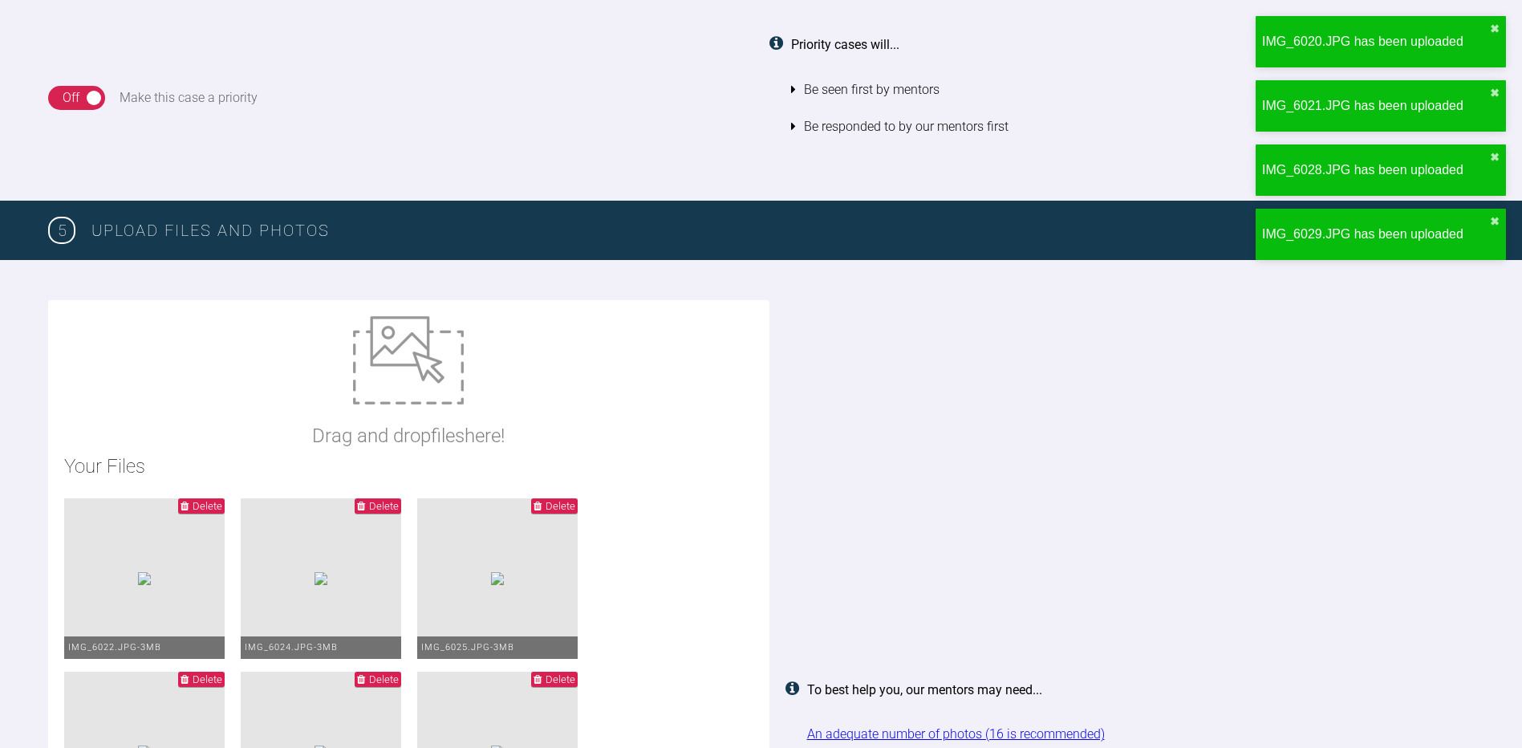
type input "C:\fakepath\IMG_6030.JPG"
click at [436, 370] on img at bounding box center [408, 360] width 111 height 88
type input "C:\fakepath\IMG_6031.JPG"
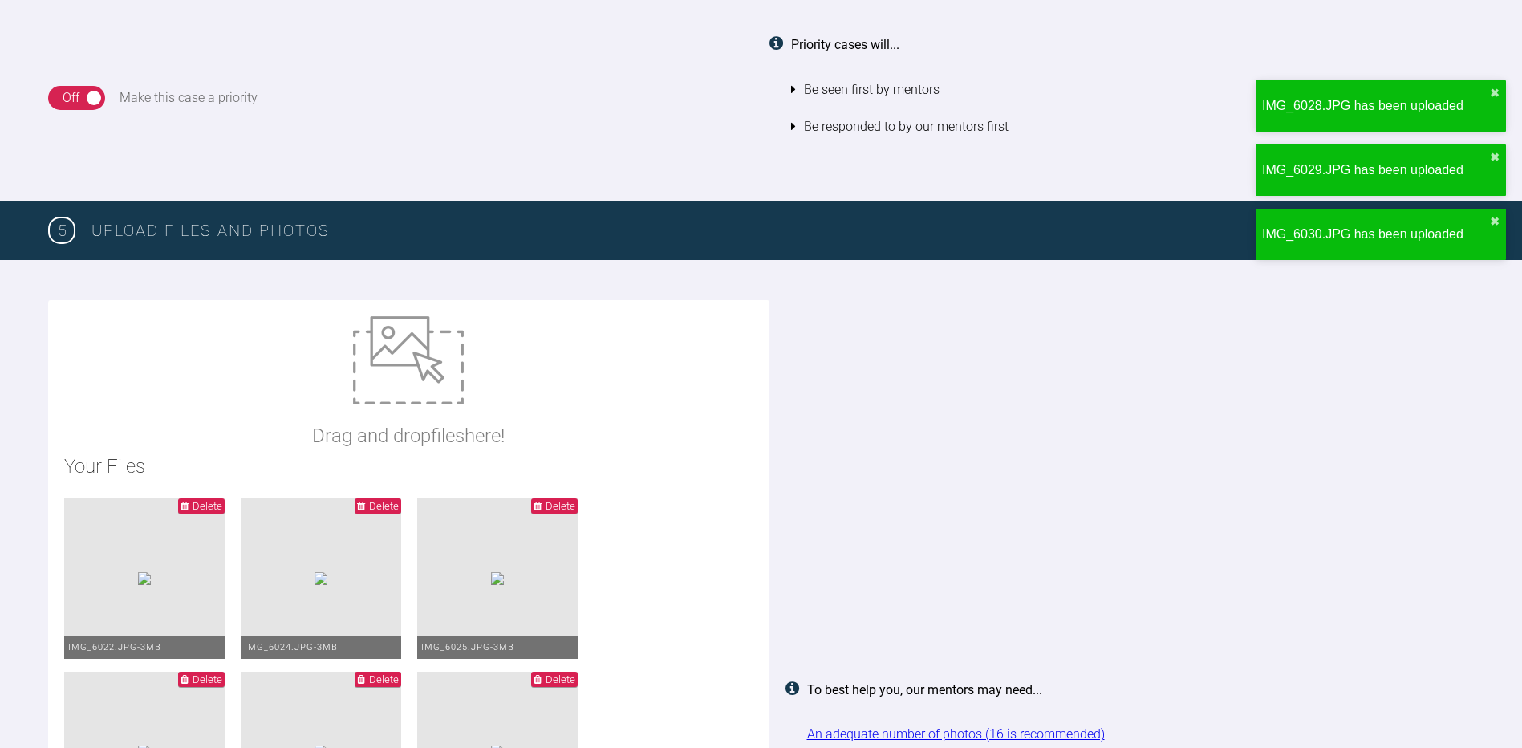
click at [412, 381] on img at bounding box center [408, 360] width 111 height 88
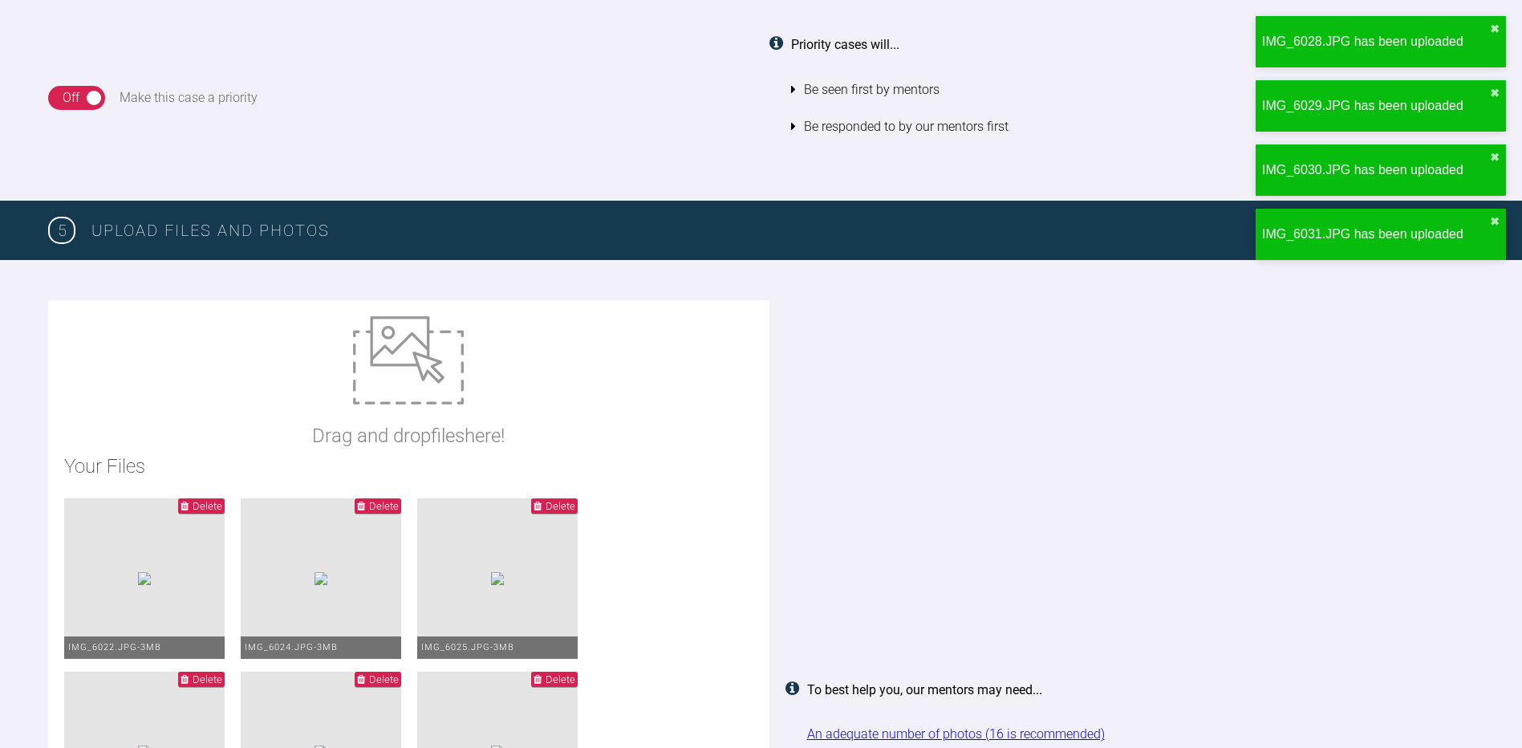
type input "C:\fakepath\IMG_6032.JPG"
click at [411, 377] on img at bounding box center [408, 360] width 111 height 88
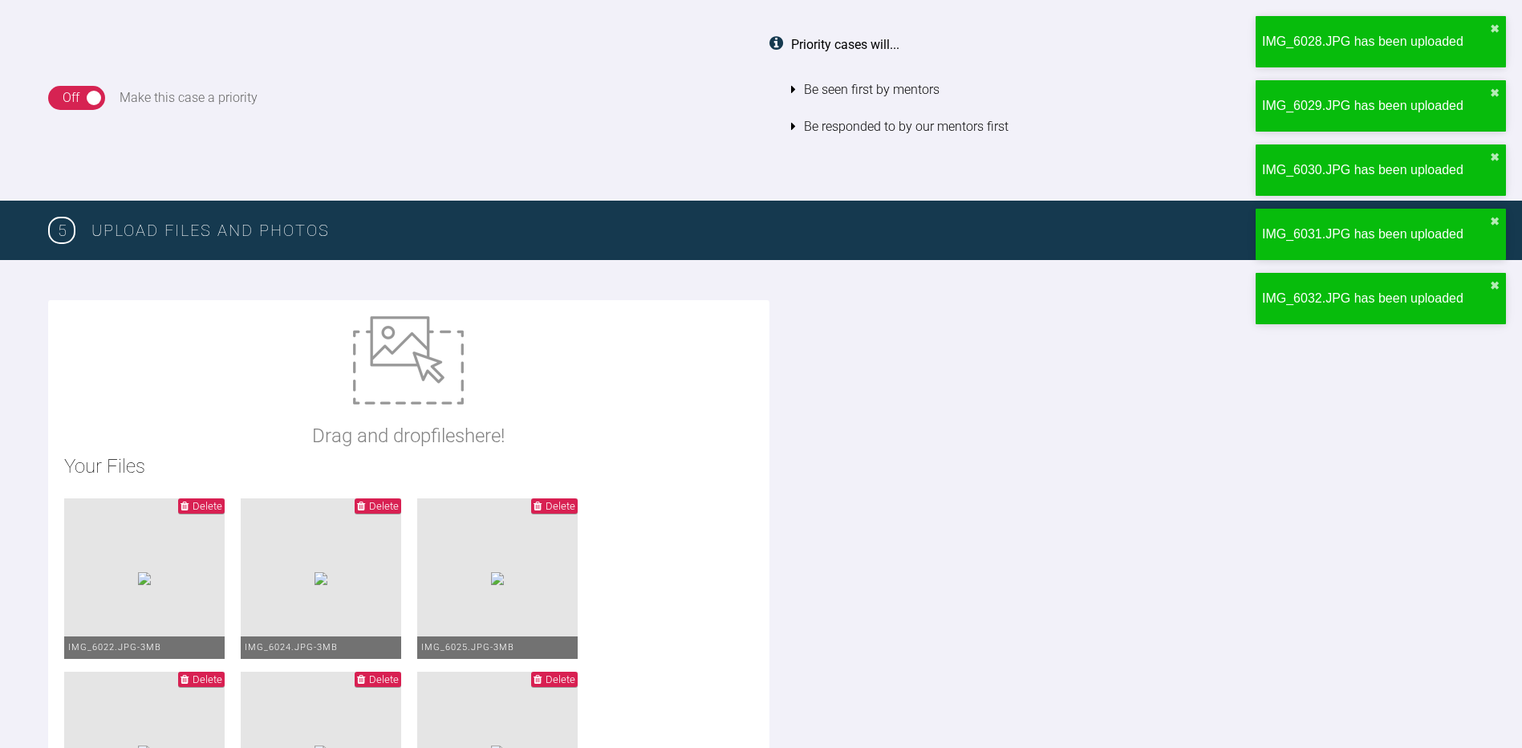
type input "C:\fakepath\IMG_6033.JPG"
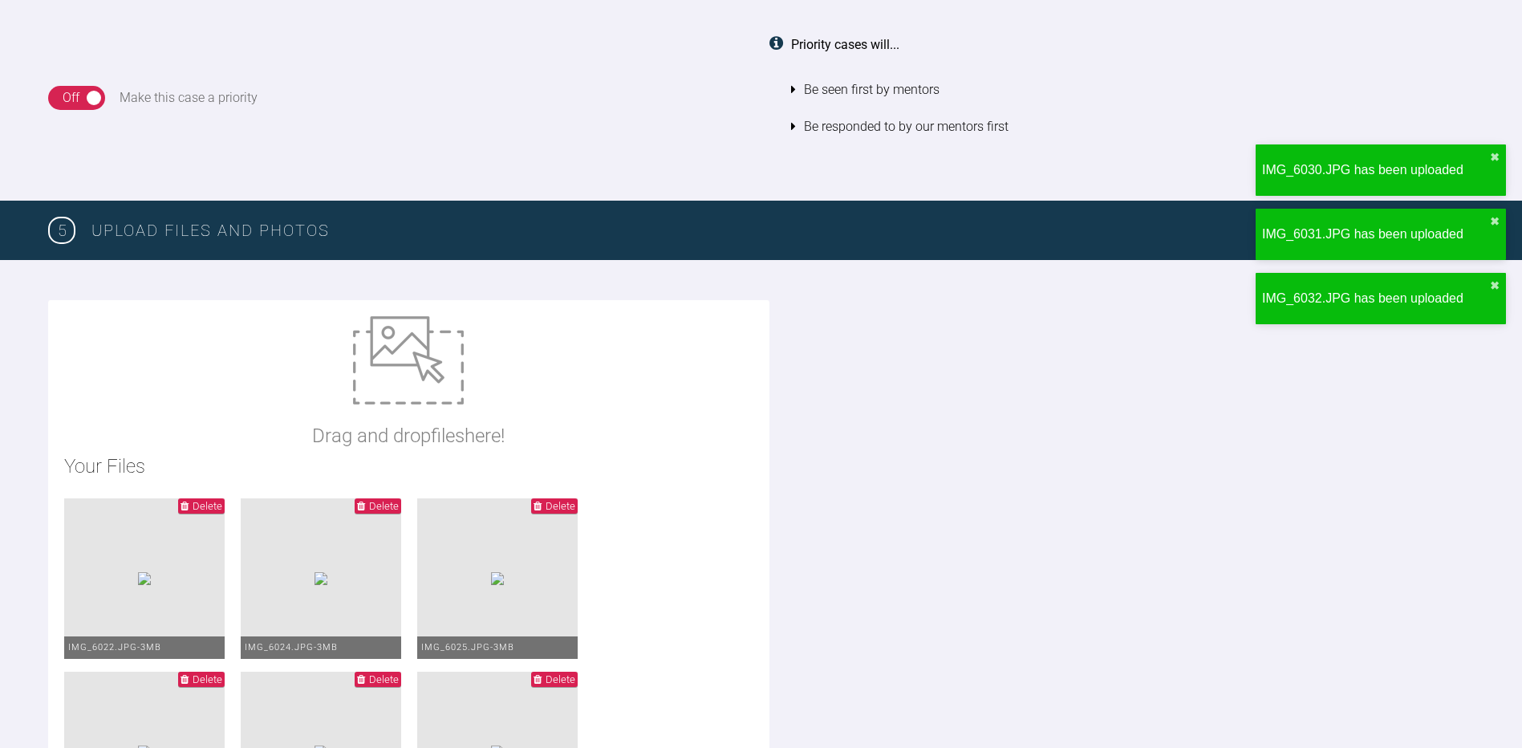
click at [422, 366] on img at bounding box center [408, 360] width 111 height 88
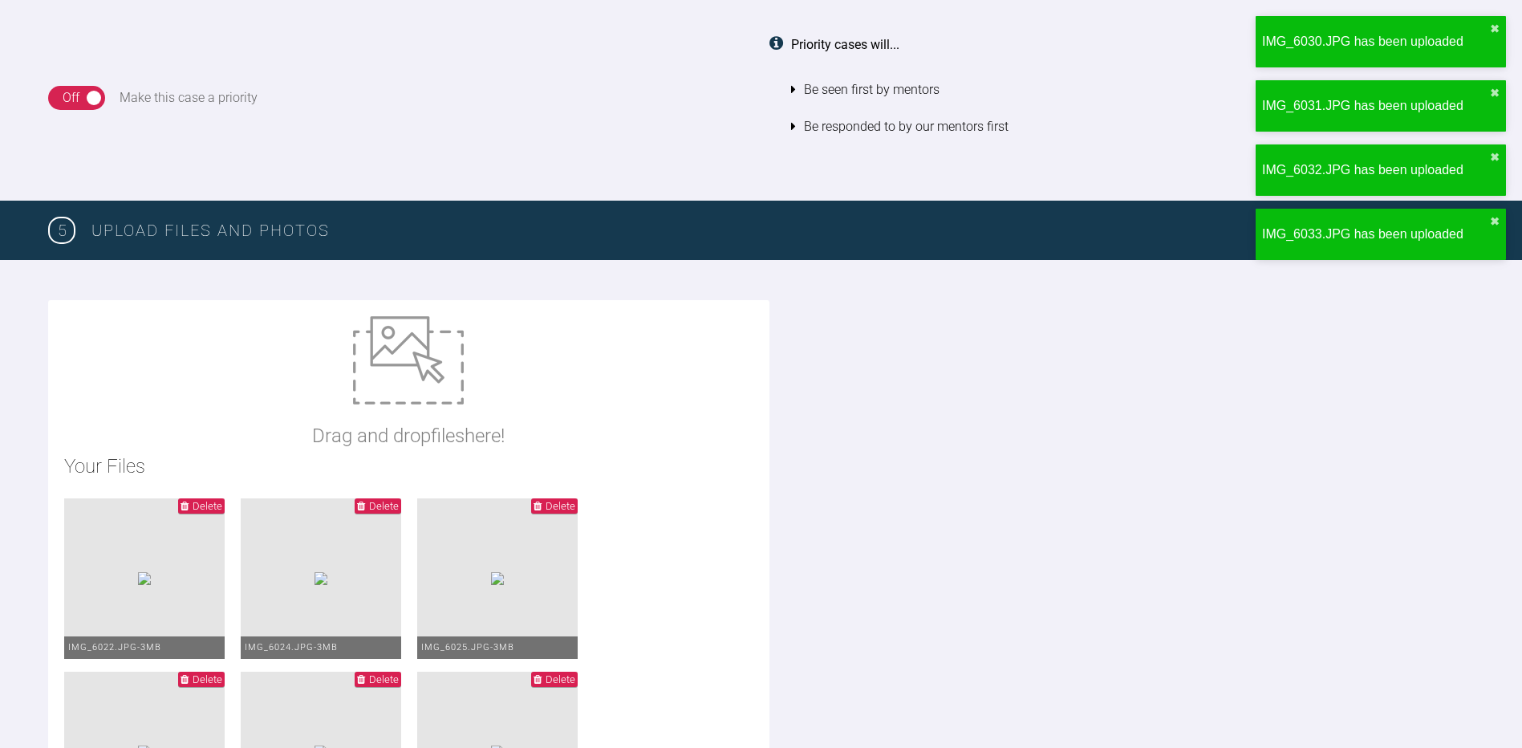
type input "C:\fakepath\IMG_6034.JPG"
click at [432, 362] on img at bounding box center [408, 360] width 111 height 88
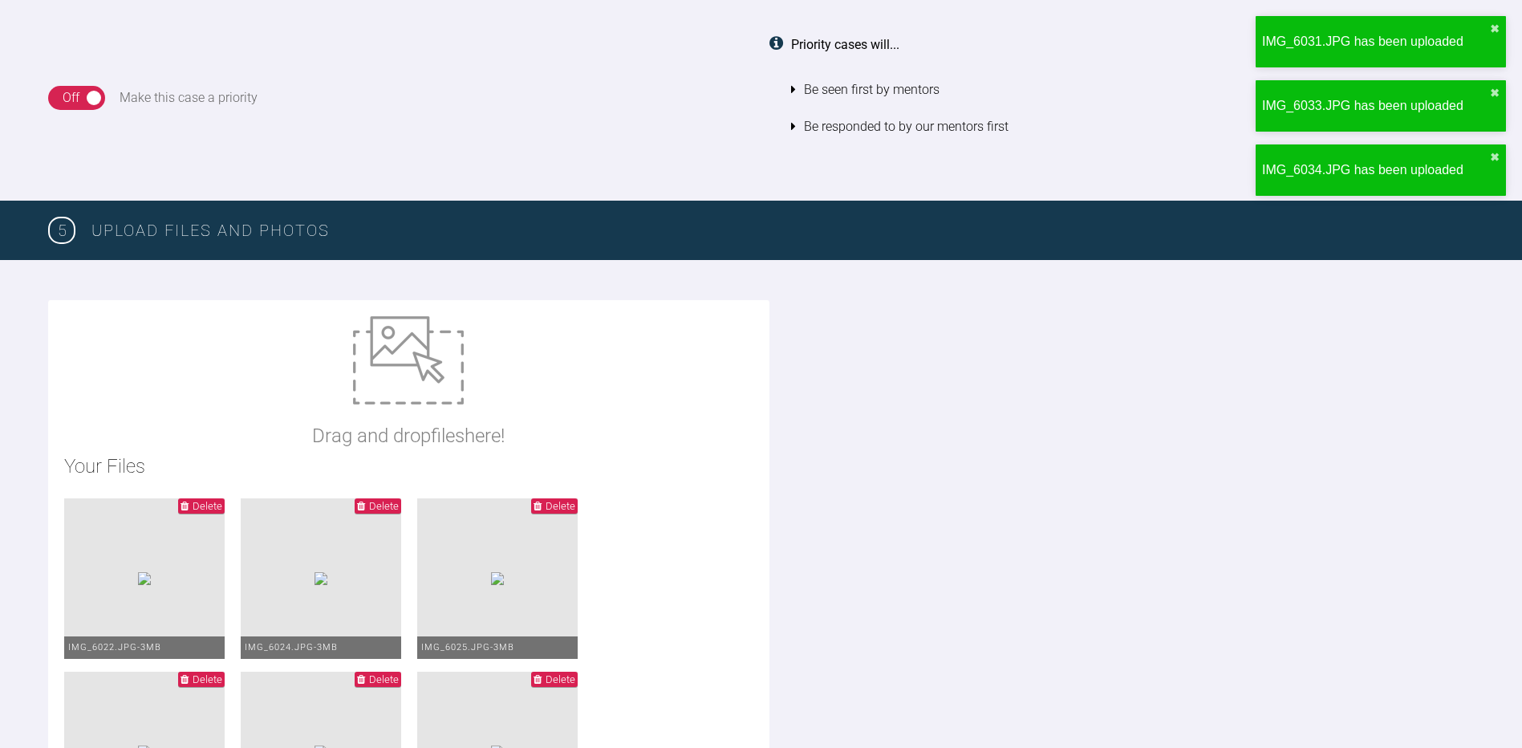
type input "C:\fakepath\IMG_6035.JPG"
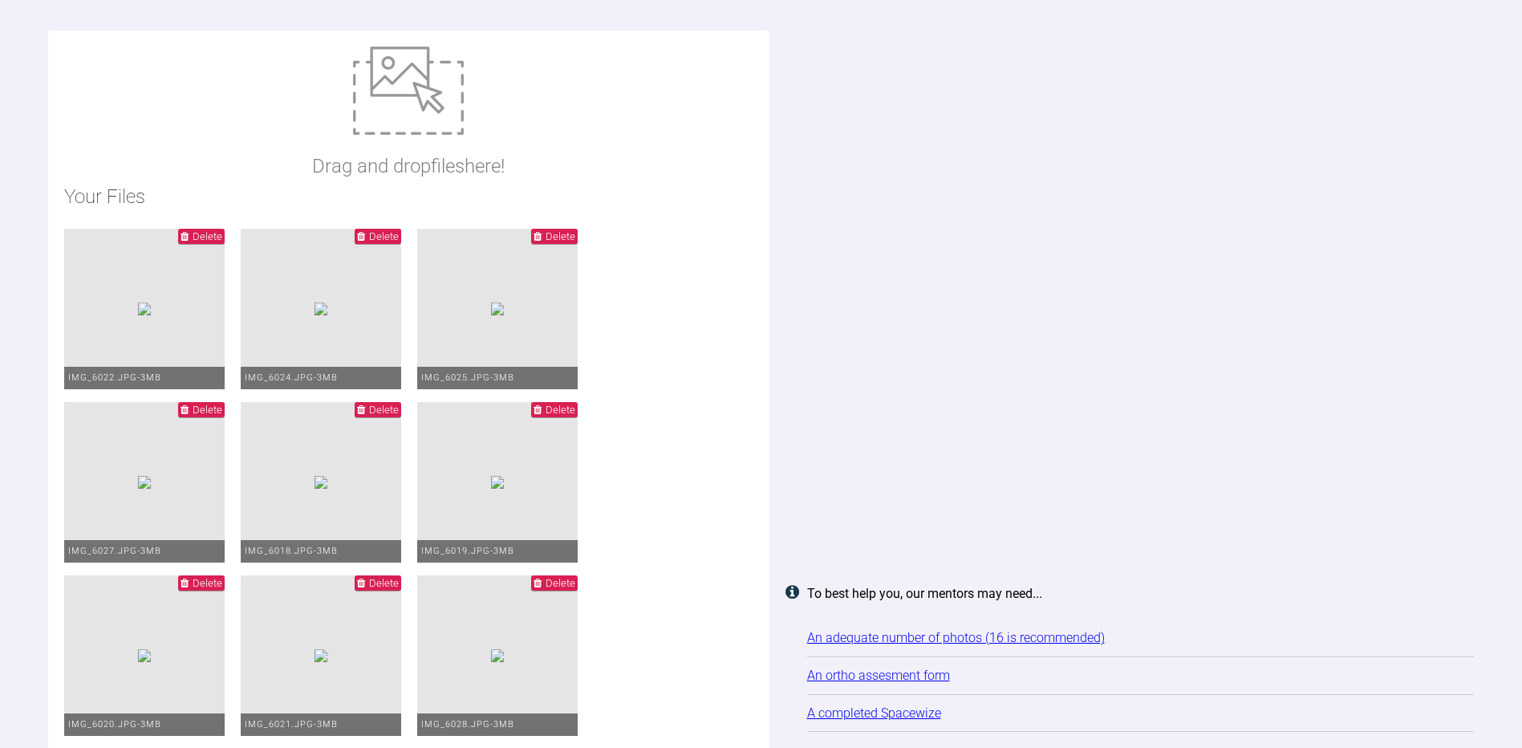
scroll to position [2088, 0]
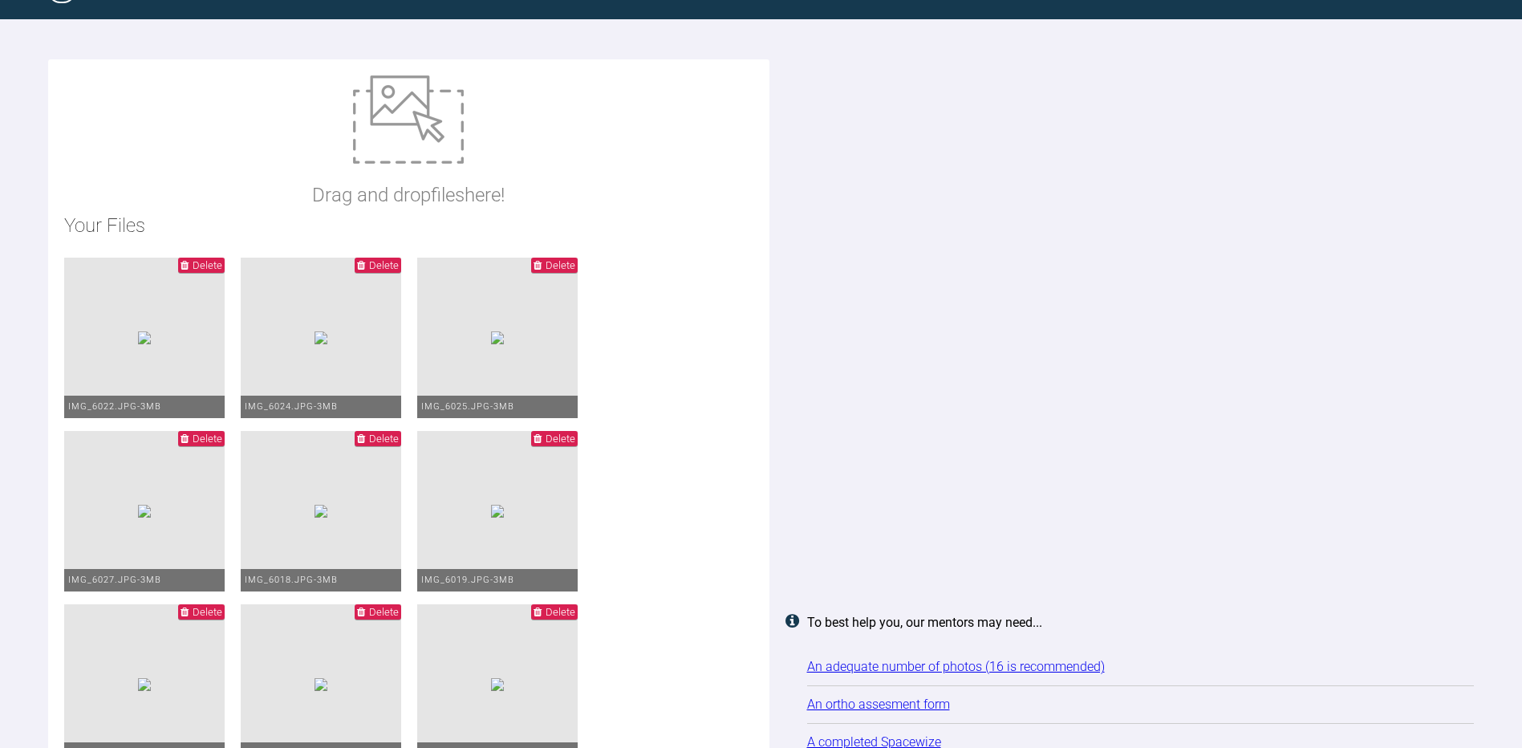
click at [416, 164] on img at bounding box center [408, 119] width 111 height 88
type input "C:\fakepath\[DATE] - Spacewize capture (1).png"
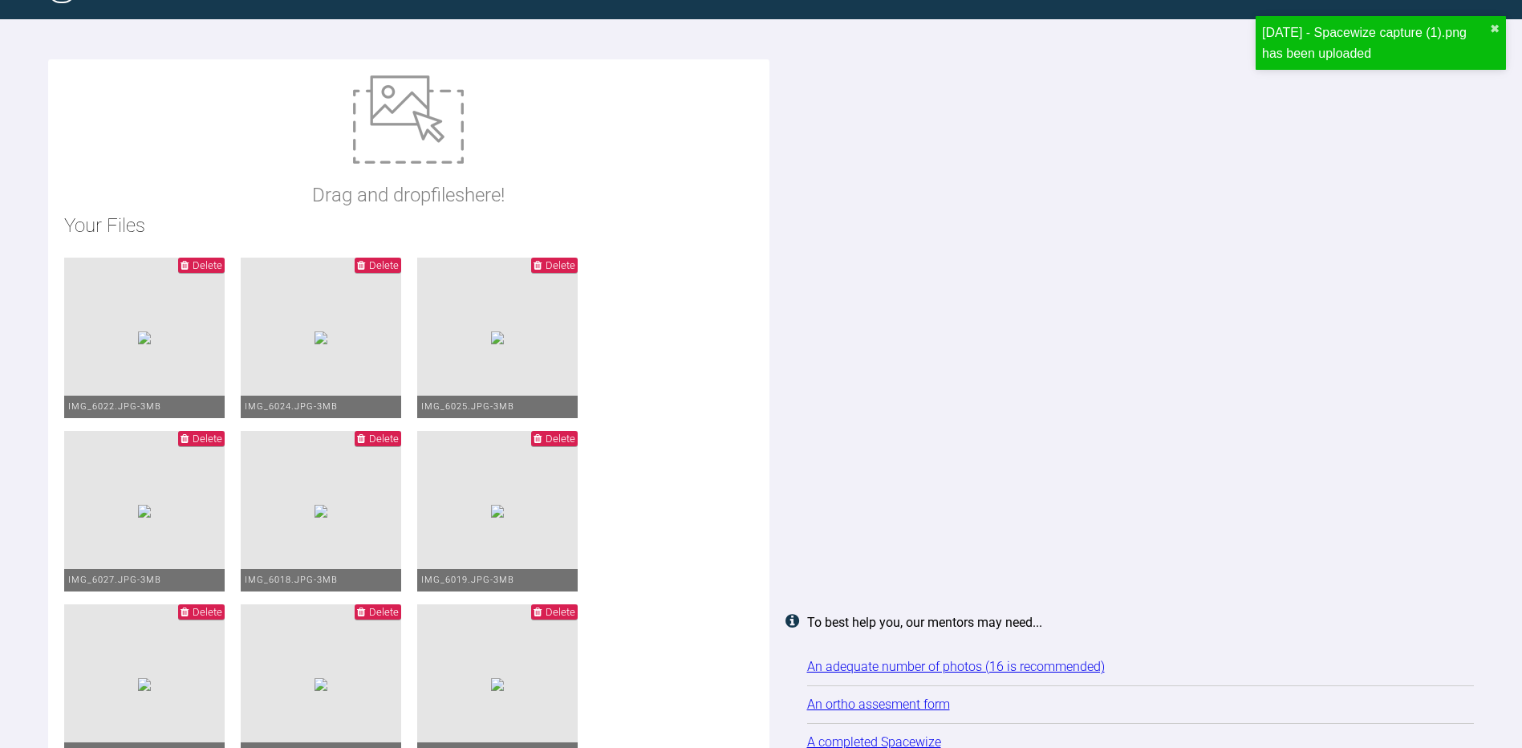
click at [412, 161] on img at bounding box center [408, 119] width 111 height 88
type input "C:\fakepath\[DATE] - Spacewize capture.png"
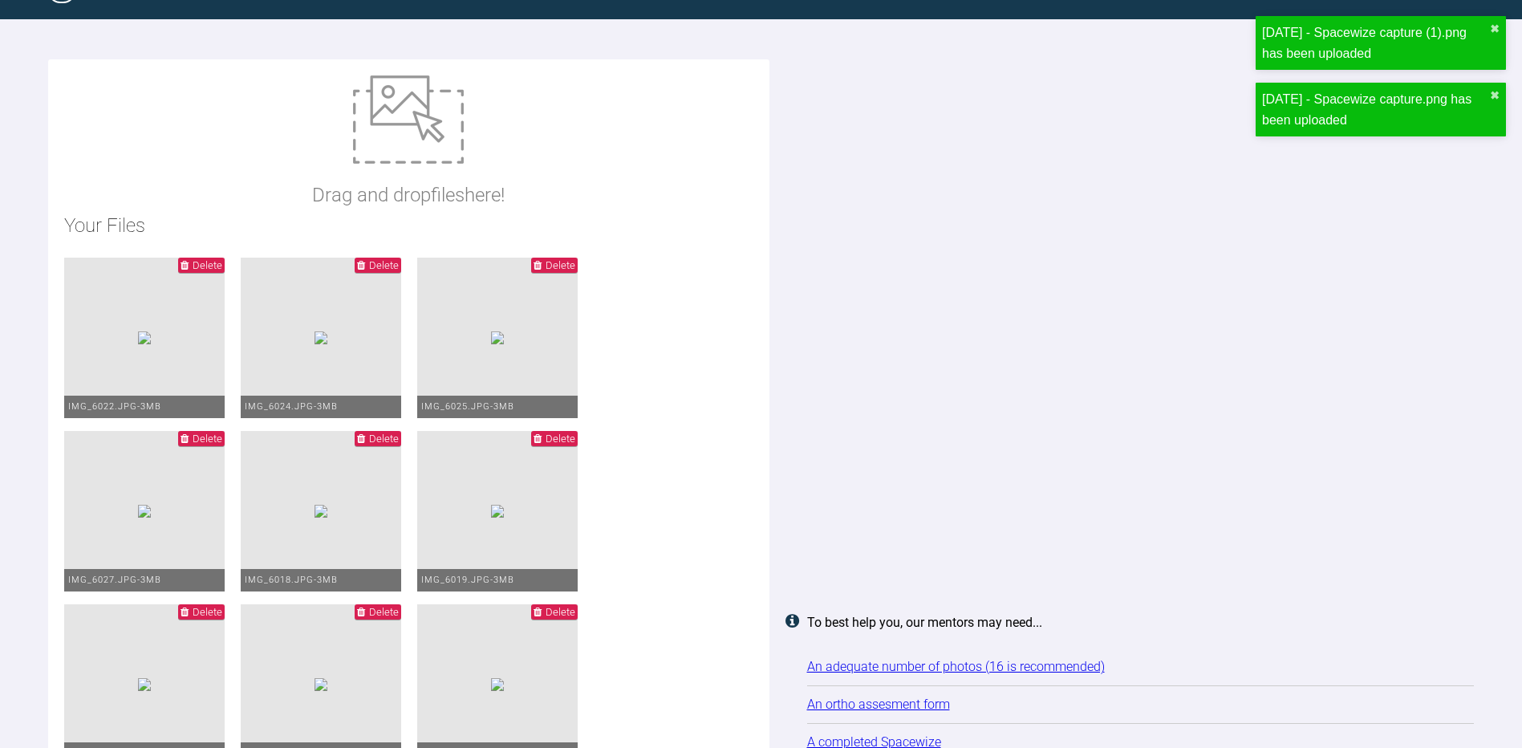
click at [424, 159] on img at bounding box center [408, 119] width 111 height 88
type input "C:\fakepath\Ortho report [DATE] [PHONE_NUMBER].pdf"
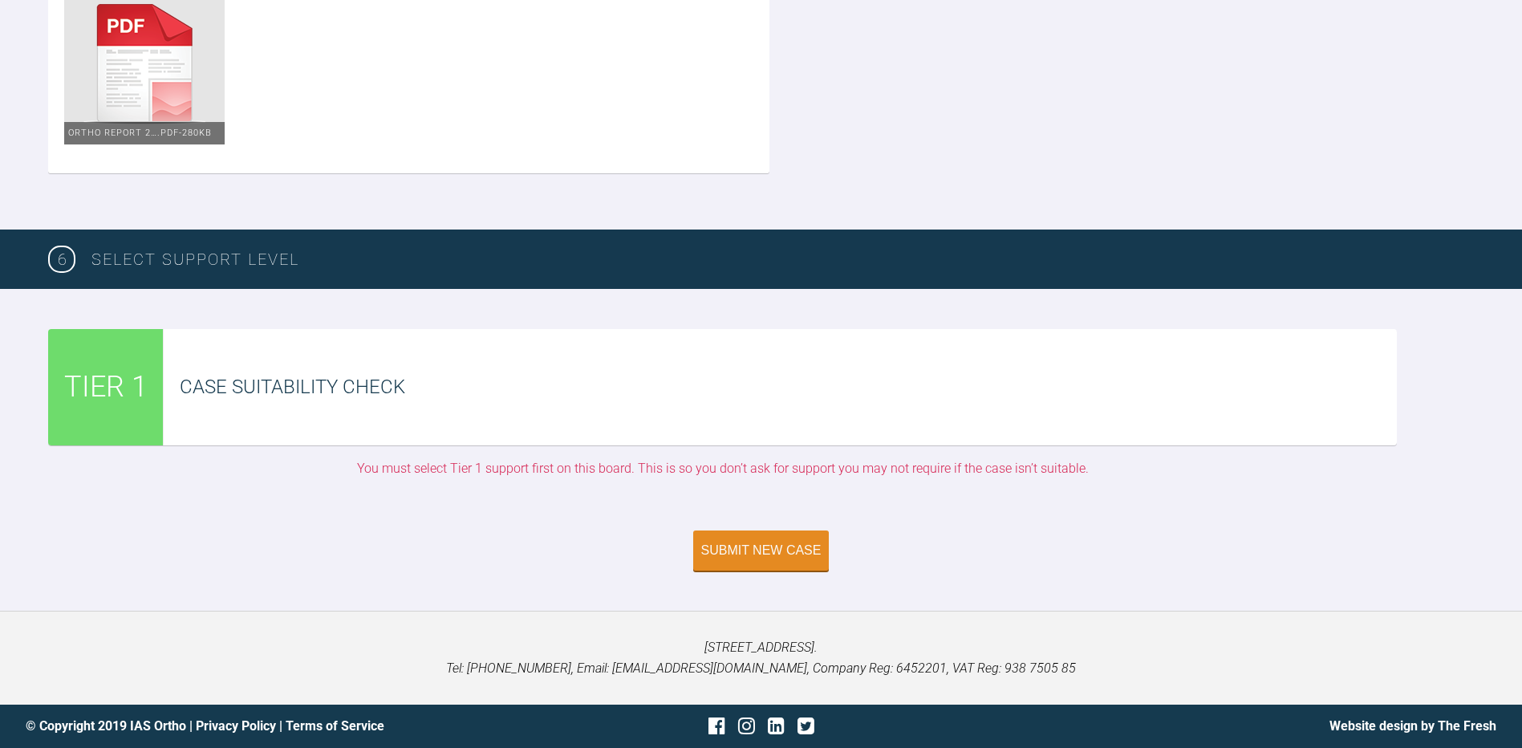
scroll to position [3921, 0]
click at [795, 555] on div "Submit New Case" at bounding box center [761, 552] width 120 height 14
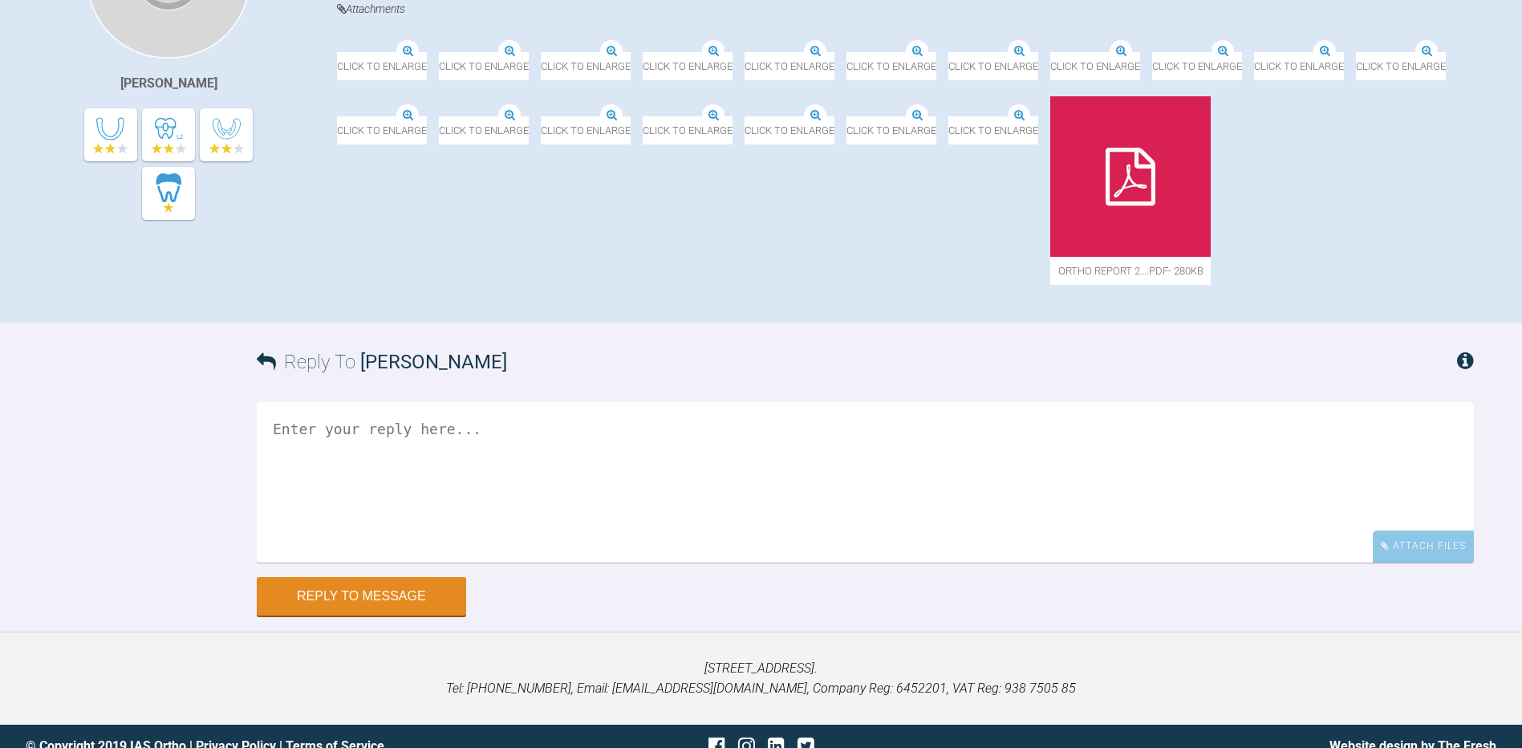
scroll to position [874, 0]
